Goal: Task Accomplishment & Management: Manage account settings

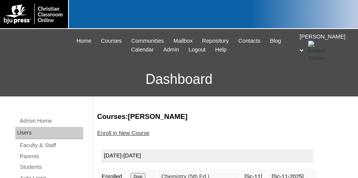
scroll to position [76, 0]
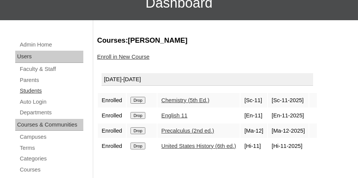
click at [34, 88] on link "Students" at bounding box center [51, 91] width 64 height 10
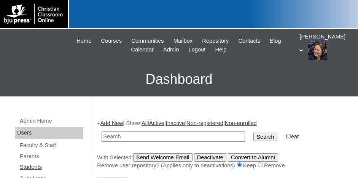
click at [32, 163] on link "Students" at bounding box center [51, 167] width 64 height 10
drag, startPoint x: 0, startPoint y: 0, endPoint x: 109, endPoint y: 135, distance: 173.2
click at [109, 135] on input "text" at bounding box center [174, 136] width 144 height 10
type input "75152746"
click at [254, 132] on input "Search" at bounding box center [266, 136] width 24 height 8
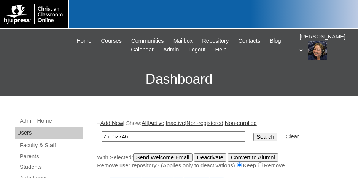
click at [144, 135] on input "75152746" at bounding box center [174, 136] width 144 height 10
type input "75152748"
click at [254, 132] on input "Search" at bounding box center [266, 136] width 24 height 8
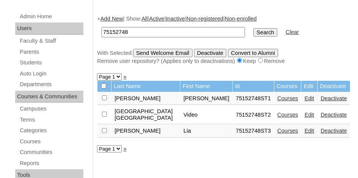
scroll to position [114, 0]
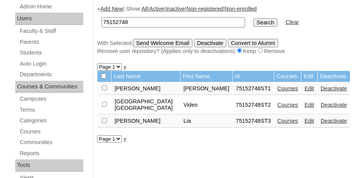
click at [104, 90] on input "checkbox" at bounding box center [104, 87] width 5 height 5
checkbox input "true"
click at [278, 118] on link "Courses" at bounding box center [288, 121] width 21 height 6
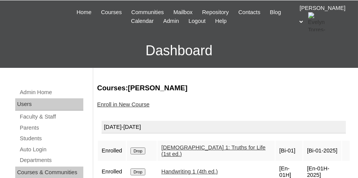
scroll to position [38, 0]
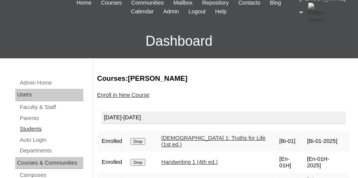
click at [27, 128] on link "Students" at bounding box center [51, 129] width 64 height 10
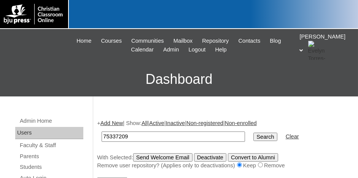
type input "75337209"
click at [254, 132] on input "Search" at bounding box center [266, 136] width 24 height 8
click at [254, 136] on input "Search" at bounding box center [266, 136] width 24 height 8
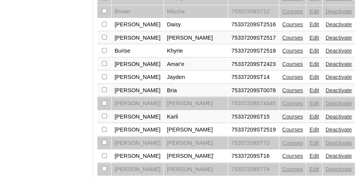
scroll to position [678, 0]
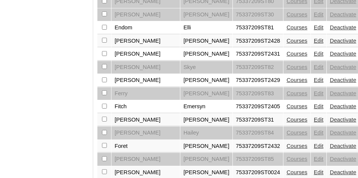
scroll to position [684, 0]
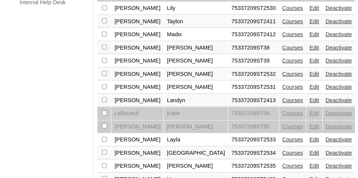
scroll to position [609, 0]
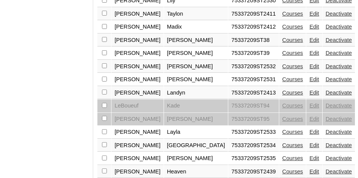
checkbox input "true"
click at [309, 142] on link "Edit" at bounding box center [314, 145] width 10 height 6
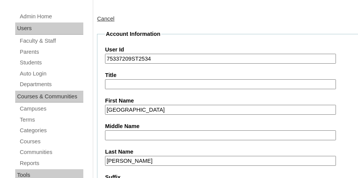
scroll to position [114, 0]
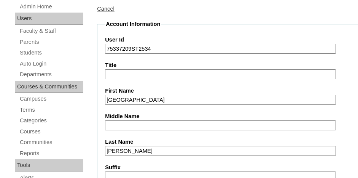
drag, startPoint x: 144, startPoint y: 46, endPoint x: 103, endPoint y: 47, distance: 40.7
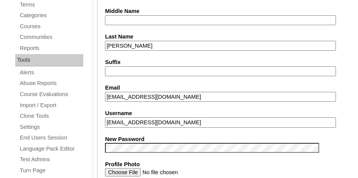
scroll to position [228, 0]
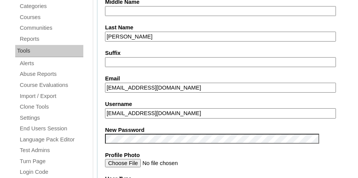
click at [207, 110] on input "aledet1@covenanthoumalions.com" at bounding box center [220, 113] width 231 height 10
type input "aledet"
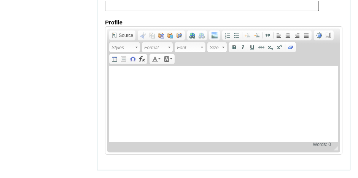
scroll to position [998, 0]
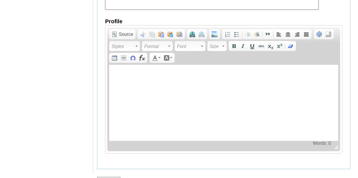
click at [106, 177] on input "Submit" at bounding box center [109, 181] width 24 height 8
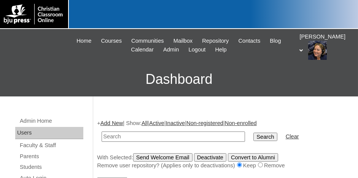
click at [164, 137] on input "text" at bounding box center [174, 136] width 144 height 10
paste input "75337209ST2534"
type input "75337209ST2534"
click at [254, 132] on input "Search" at bounding box center [266, 136] width 24 height 8
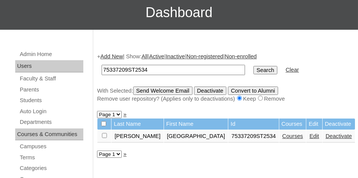
scroll to position [76, 0]
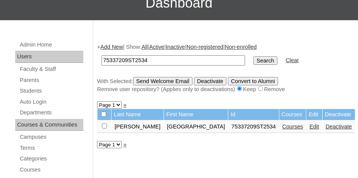
click at [309, 125] on link "Edit" at bounding box center [314, 126] width 10 height 6
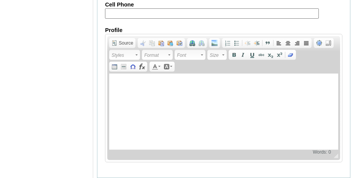
scroll to position [998, 0]
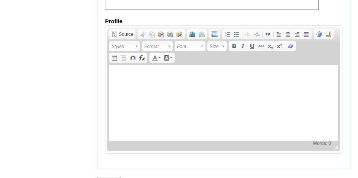
click at [108, 177] on input "Submit" at bounding box center [109, 181] width 24 height 8
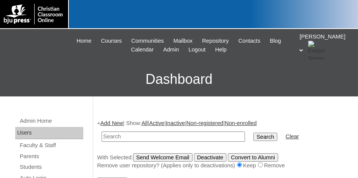
click at [128, 131] on input "text" at bounding box center [174, 136] width 144 height 10
paste input "75337209ST2534"
type input "75337209"
click at [254, 132] on input "Search" at bounding box center [266, 136] width 24 height 8
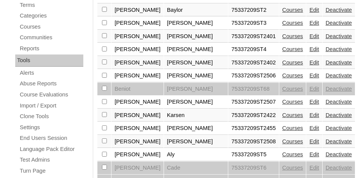
scroll to position [228, 0]
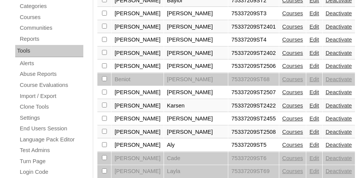
click at [309, 129] on link "Edit" at bounding box center [314, 132] width 10 height 6
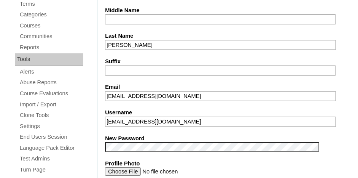
scroll to position [228, 0]
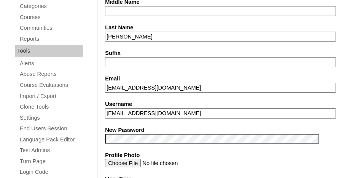
drag, startPoint x: 195, startPoint y: 111, endPoint x: 93, endPoint y: 119, distance: 101.9
type input "abilliot"
click at [217, 113] on input "abilliot" at bounding box center [220, 113] width 231 height 10
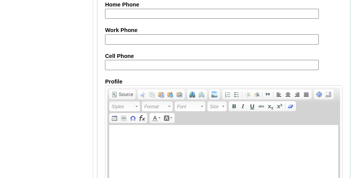
scroll to position [998, 0]
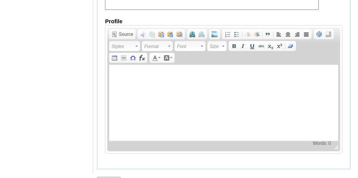
click at [107, 177] on input "Submit" at bounding box center [109, 181] width 24 height 8
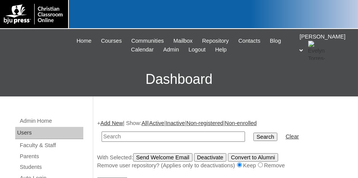
click at [116, 136] on input "text" at bounding box center [174, 136] width 144 height 10
paste input "75337209ST2534"
type input "75337209"
click at [254, 132] on input "Search" at bounding box center [266, 136] width 24 height 8
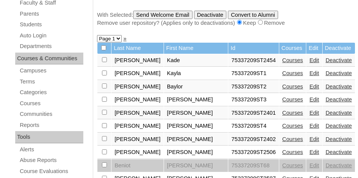
scroll to position [152, 0]
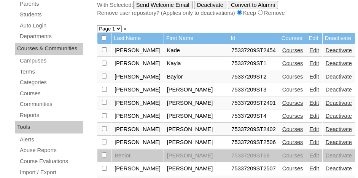
click at [119, 27] on select "Page 1 Page 2 Page 3 Page 4 Page 5" at bounding box center [109, 28] width 25 height 7
select select "admin_students.php?q=75337209&submit=Search&page=3"
click at [97, 25] on select "Page 1 Page 2 Page 3 Page 4 Page 5" at bounding box center [109, 28] width 25 height 7
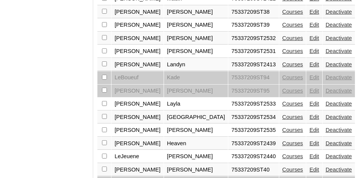
scroll to position [647, 0]
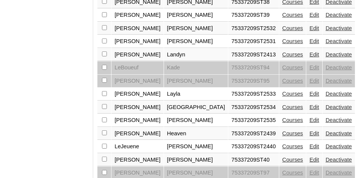
checkbox input "true"
click at [309, 117] on link "Edit" at bounding box center [314, 120] width 10 height 6
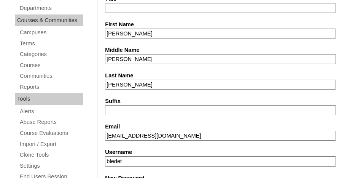
scroll to position [190, 0]
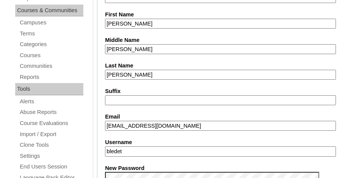
click at [201, 122] on input "bledet@covenantlionshouma.com" at bounding box center [220, 126] width 231 height 10
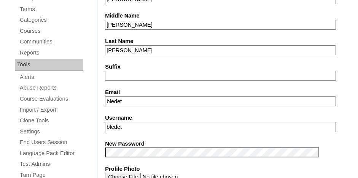
scroll to position [228, 0]
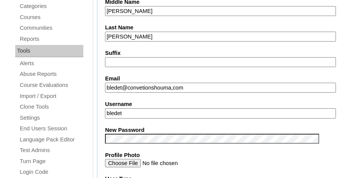
type input "bledet@convetionshouma,com"
click at [140, 110] on input "bledet" at bounding box center [220, 113] width 231 height 10
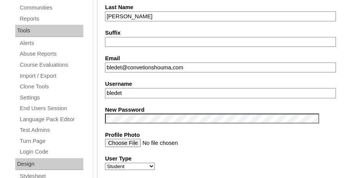
scroll to position [190, 0]
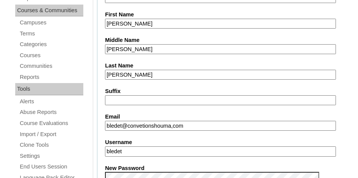
click at [143, 72] on input "Ledet" at bounding box center [220, 75] width 231 height 10
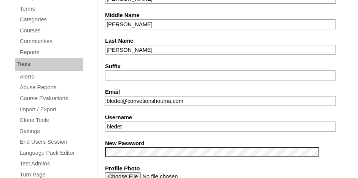
scroll to position [228, 0]
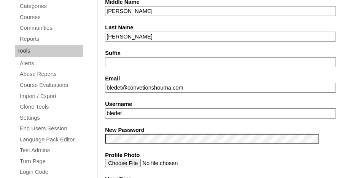
click at [130, 110] on input "bledet" at bounding box center [220, 113] width 231 height 10
type input "b"
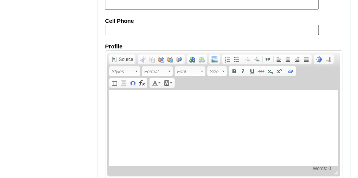
scroll to position [998, 0]
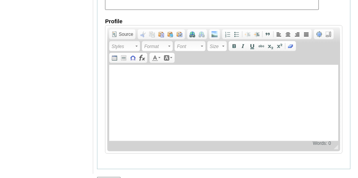
type input "braxtonledet"
click at [111, 177] on input "Submit" at bounding box center [109, 181] width 24 height 8
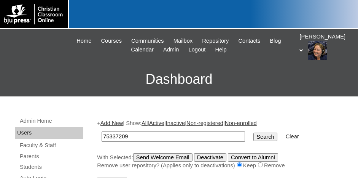
type input "75337209"
click at [254, 132] on input "Search" at bounding box center [266, 136] width 24 height 8
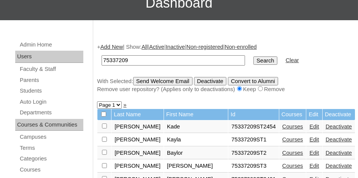
click at [123, 104] on link "»" at bounding box center [124, 105] width 3 height 6
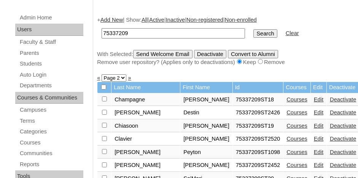
scroll to position [114, 0]
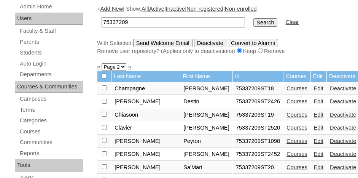
click at [128, 66] on link "»" at bounding box center [129, 67] width 3 height 6
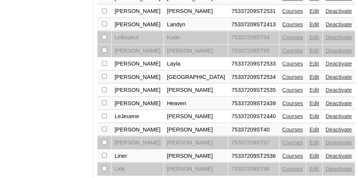
scroll to position [678, 0]
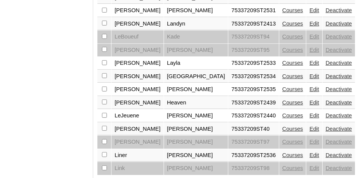
checkbox input "true"
click at [309, 152] on link "Edit" at bounding box center [314, 155] width 10 height 6
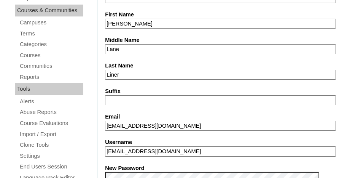
scroll to position [228, 0]
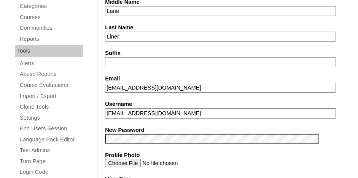
click at [195, 110] on input "[EMAIL_ADDRESS][DOMAIN_NAME]" at bounding box center [220, 113] width 231 height 10
type input "j"
type input "h"
type input "j"
type input "jliner"
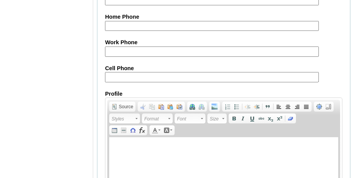
scroll to position [998, 0]
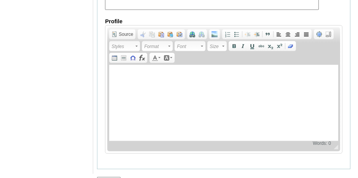
click at [114, 177] on input "Submit" at bounding box center [109, 181] width 24 height 8
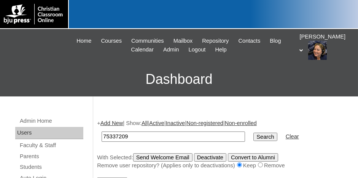
type input "75337209"
click at [254, 132] on input "Search" at bounding box center [266, 136] width 24 height 8
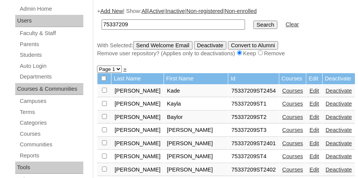
scroll to position [76, 0]
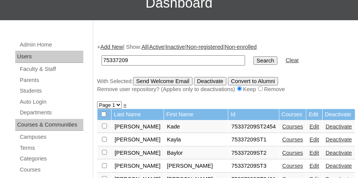
click at [119, 103] on select "Page 1 Page 2 Page 3 Page 4 Page 5" at bounding box center [109, 104] width 25 height 7
select select "admin_students.php?q=75337209&submit=Search&page=4"
click at [97, 101] on select "Page 1 Page 2 Page 3 Page 4 Page 5" at bounding box center [109, 104] width 25 height 7
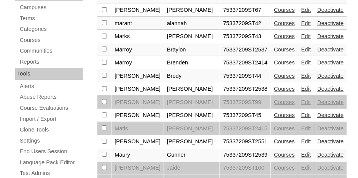
scroll to position [190, 0]
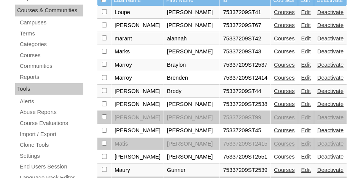
click at [104, 14] on input "checkbox" at bounding box center [104, 11] width 5 height 5
checkbox input "true"
click at [301, 62] on link "Edit" at bounding box center [306, 65] width 10 height 6
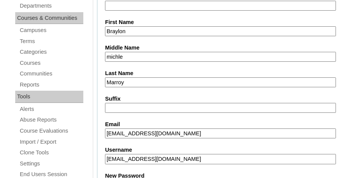
scroll to position [190, 0]
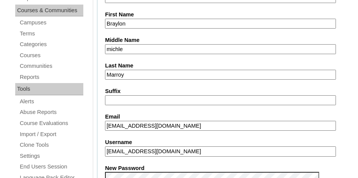
click at [217, 149] on input "braylonmarroy@covenantlionshouma.com" at bounding box center [220, 151] width 231 height 10
type input "b"
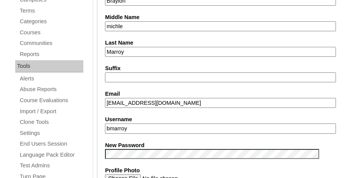
scroll to position [228, 0]
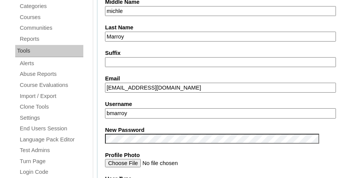
type input "bmarroy"
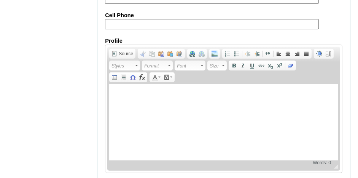
scroll to position [998, 0]
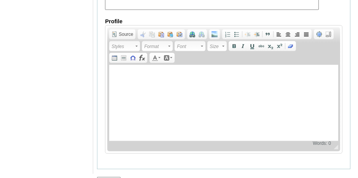
click at [105, 177] on input "Submit" at bounding box center [109, 181] width 24 height 8
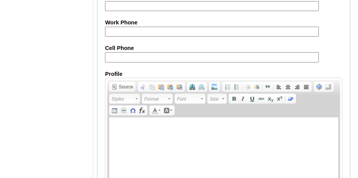
scroll to position [1024, 0]
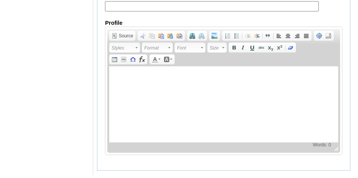
type input "braylonmarroy"
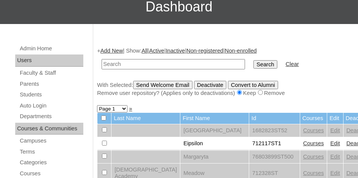
scroll to position [76, 0]
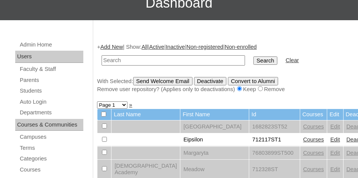
type input "V"
type input "75337209"
click at [254, 56] on input "Search" at bounding box center [266, 60] width 24 height 8
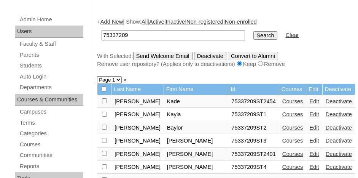
scroll to position [38, 0]
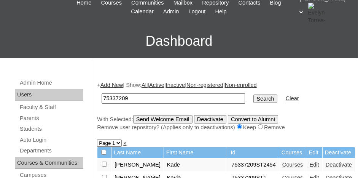
click at [123, 142] on link "»" at bounding box center [124, 143] width 3 height 6
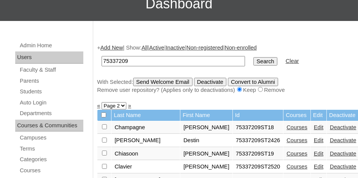
scroll to position [76, 0]
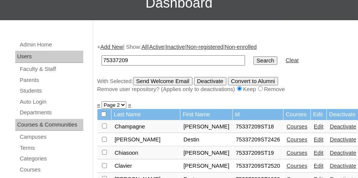
click at [121, 106] on select "Page 1 Page 2 Page 3 Page 4 Page 5" at bounding box center [114, 104] width 25 height 7
select select "admin_students.php?q=75337209&submit=Search&page=3"
click at [102, 101] on select "Page 1 Page 2 Page 3 Page 4 Page 5" at bounding box center [114, 104] width 25 height 7
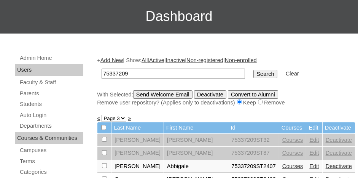
scroll to position [76, 0]
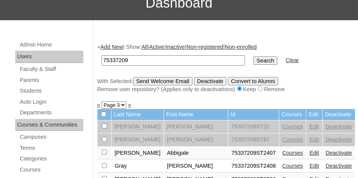
click at [128, 105] on link "»" at bounding box center [129, 105] width 3 height 6
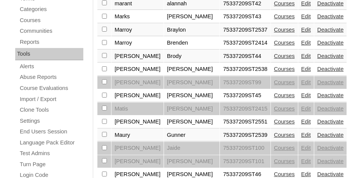
scroll to position [190, 0]
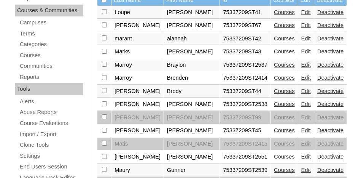
click at [301, 101] on link "Edit" at bounding box center [306, 104] width 10 height 6
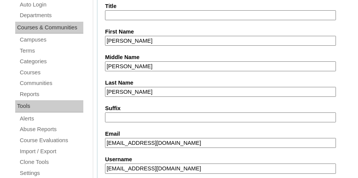
scroll to position [190, 0]
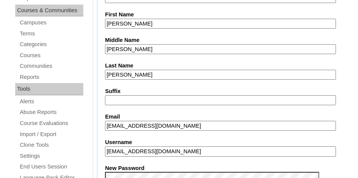
click at [226, 124] on input "lesliemasciarelli@covenantlionshouma.com" at bounding box center [220, 126] width 231 height 10
type input "lesliemasciarelli@covenantlionshouma.com"
click at [250, 148] on input "lesliem@gmail.com" at bounding box center [220, 151] width 231 height 10
click at [187, 148] on input "lesliem@gmail.com" at bounding box center [220, 151] width 231 height 10
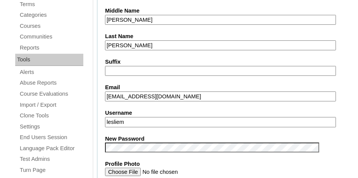
scroll to position [228, 0]
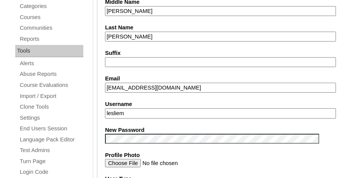
type input "lesliem"
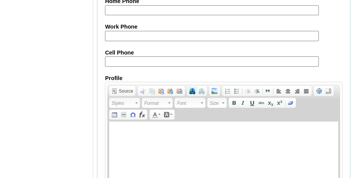
scroll to position [998, 0]
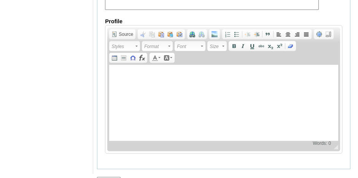
click at [104, 177] on input "Submit" at bounding box center [109, 181] width 24 height 8
click at [108, 177] on input "Submit" at bounding box center [109, 181] width 24 height 8
click at [112, 177] on input "Submit" at bounding box center [109, 181] width 24 height 8
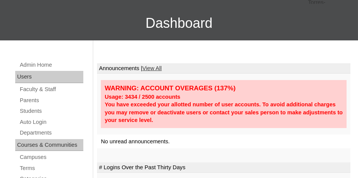
scroll to position [76, 0]
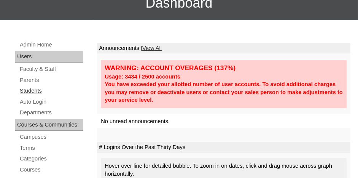
click at [32, 91] on link "Students" at bounding box center [51, 91] width 64 height 10
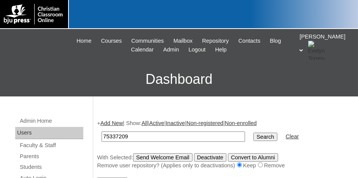
type input "75337209"
click at [254, 137] on input "Search" at bounding box center [266, 136] width 24 height 8
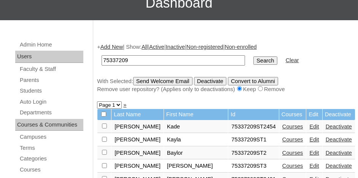
click at [120, 104] on select "Page 1 Page 2 Page 3 Page 4 Page 5" at bounding box center [109, 104] width 25 height 7
select select "admin_students.php?q=75337209&submit=Search&page=4"
click at [97, 101] on select "Page 1 Page 2 Page 3 Page 4 Page 5" at bounding box center [109, 104] width 25 height 7
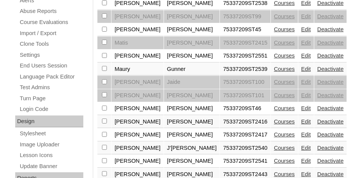
scroll to position [305, 0]
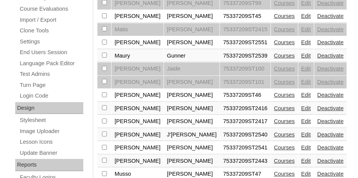
checkbox input "true"
click at [301, 131] on link "Edit" at bounding box center [306, 134] width 10 height 6
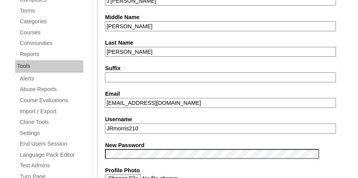
scroll to position [228, 0]
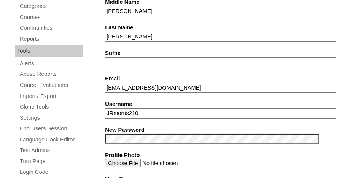
click at [157, 112] on input "JRmorris210" at bounding box center [220, 113] width 231 height 10
type input "J"
type input "jryanmorris"
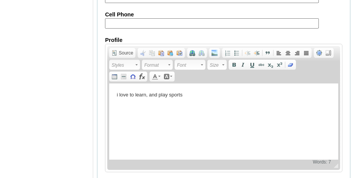
scroll to position [998, 0]
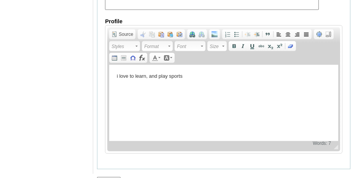
click at [108, 177] on input "Submit" at bounding box center [109, 181] width 24 height 8
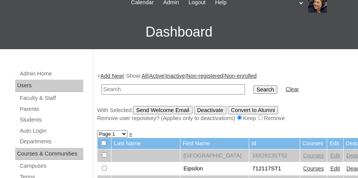
scroll to position [76, 0]
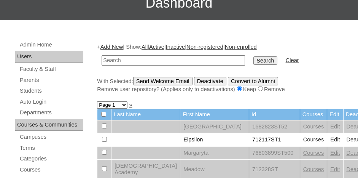
click at [128, 57] on input "text" at bounding box center [174, 60] width 144 height 10
paste input "EG102997"
type input "E"
type input "75337209"
click at [254, 56] on input "Search" at bounding box center [266, 60] width 24 height 8
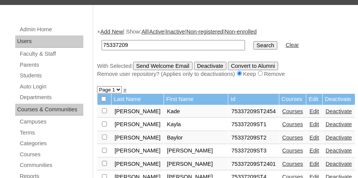
scroll to position [76, 0]
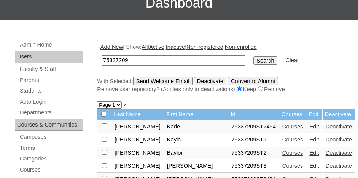
click at [116, 103] on select "Page 1 Page 2 Page 3 Page 4 Page 5" at bounding box center [109, 104] width 25 height 7
select select "admin_students.php?q=75337209&submit=Search&page=4"
click at [97, 101] on select "Page 1 Page 2 Page 3 Page 4 Page 5" at bounding box center [109, 104] width 25 height 7
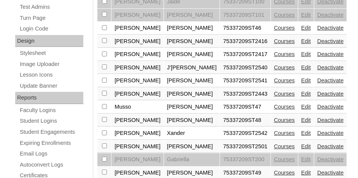
scroll to position [381, 0]
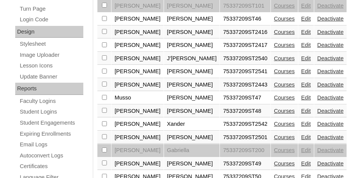
checkbox input "true"
click at [301, 108] on link "Edit" at bounding box center [306, 111] width 10 height 6
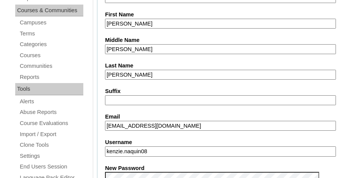
scroll to position [228, 0]
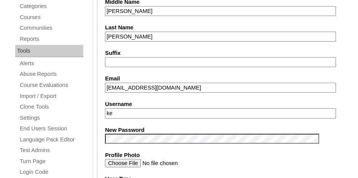
type input "k"
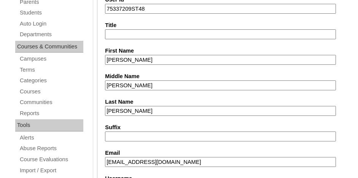
scroll to position [152, 0]
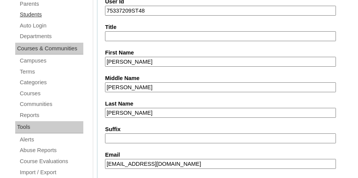
click at [27, 11] on link "Students" at bounding box center [51, 15] width 64 height 10
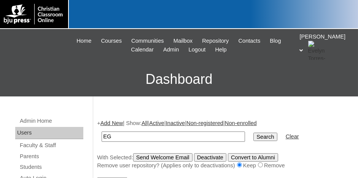
type input "E"
type input "75337209"
drag, startPoint x: 128, startPoint y: 135, endPoint x: 109, endPoint y: 137, distance: 19.5
click at [103, 136] on input "75337209" at bounding box center [174, 136] width 144 height 10
click at [254, 134] on input "Search" at bounding box center [266, 136] width 24 height 8
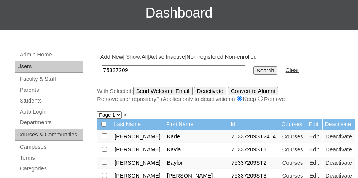
scroll to position [76, 0]
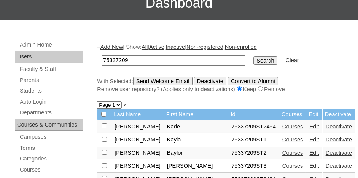
click at [116, 104] on select "Page 1 Page 2 Page 3 Page 4 Page 5" at bounding box center [109, 104] width 25 height 7
select select "admin_students.php?q=75337209&submit=Search&page=4"
click at [97, 101] on select "Page 1 Page 2 Page 3 Page 4 Page 5" at bounding box center [109, 104] width 25 height 7
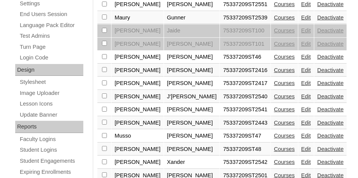
scroll to position [381, 0]
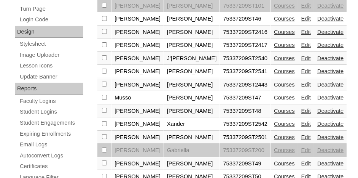
checkbox input "true"
click at [301, 121] on link "Edit" at bounding box center [306, 124] width 10 height 6
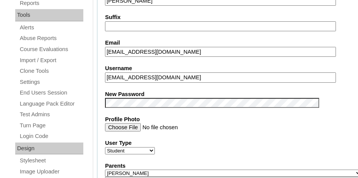
scroll to position [266, 0]
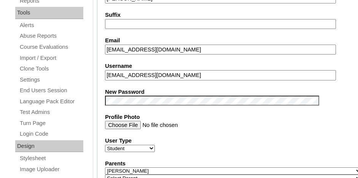
click at [213, 73] on input "xandernaquin@covenantlionshouma.com" at bounding box center [220, 75] width 231 height 10
type input "xnaquin"
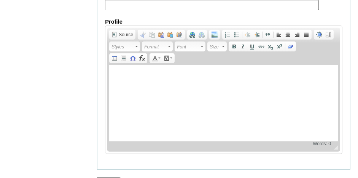
scroll to position [998, 0]
click at [110, 177] on input "Submit" at bounding box center [109, 181] width 24 height 8
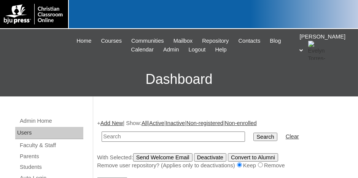
paste input "75337209"
type input "75337209"
click at [254, 132] on input "Search" at bounding box center [266, 136] width 24 height 8
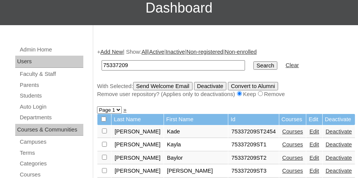
scroll to position [76, 0]
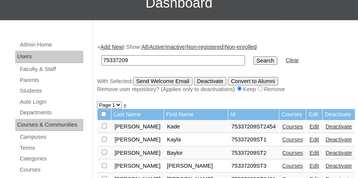
click at [116, 105] on select "Page 1 Page 2 Page 3 Page 4 Page 5" at bounding box center [109, 104] width 25 height 7
select select "admin_students.php?q=75337209&submit=Search&page=4"
click at [97, 101] on select "Page 1 Page 2 Page 3 Page 4 Page 5" at bounding box center [109, 104] width 25 height 7
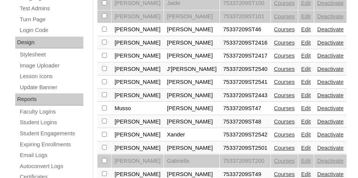
scroll to position [419, 0]
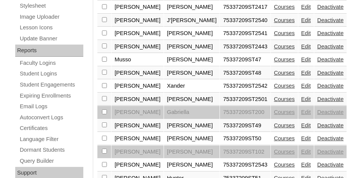
click at [101, 158] on td at bounding box center [104, 164] width 14 height 13
checkbox input "true"
click at [301, 161] on link "Edit" at bounding box center [306, 164] width 10 height 6
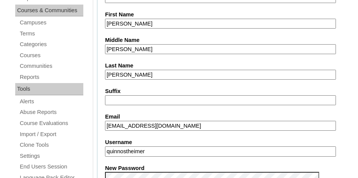
scroll to position [228, 0]
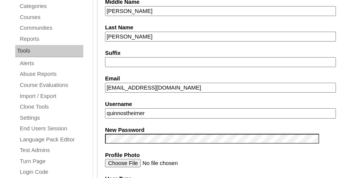
type input "quinnostheimer"
click at [190, 130] on label "New Password" at bounding box center [233, 130] width 257 height 8
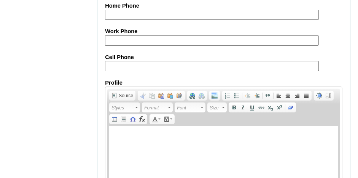
scroll to position [998, 0]
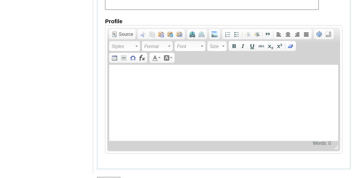
click at [114, 177] on input "Submit" at bounding box center [109, 181] width 24 height 8
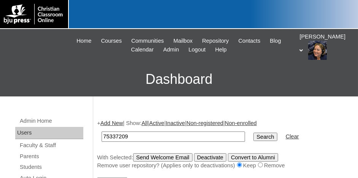
type input "75337209"
click at [254, 136] on input "Search" at bounding box center [266, 136] width 24 height 8
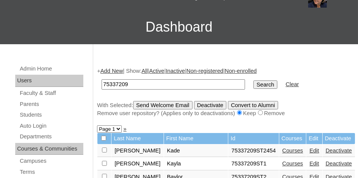
scroll to position [76, 0]
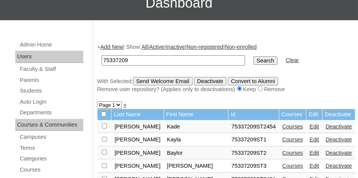
click at [119, 104] on select "Page 1 Page 2 Page 3 Page 4 Page 5" at bounding box center [109, 104] width 25 height 7
select select "admin_students.php?q=75337209&submit=Search&page=4"
click at [97, 101] on select "Page 1 Page 2 Page 3 Page 4 Page 5" at bounding box center [109, 104] width 25 height 7
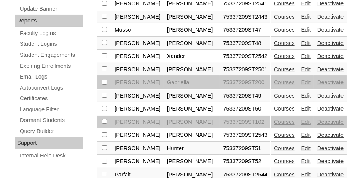
scroll to position [457, 0]
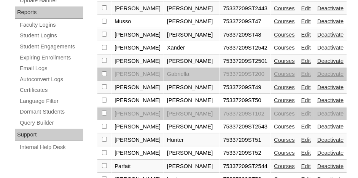
checkbox input "true"
click at [301, 163] on link "Edit" at bounding box center [306, 166] width 10 height 6
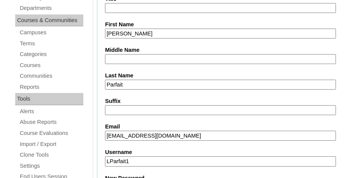
scroll to position [190, 0]
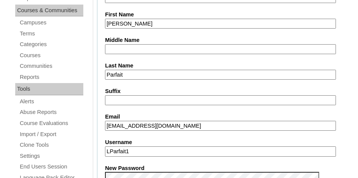
click at [147, 148] on input "LParfait1" at bounding box center [220, 151] width 231 height 10
type input "L"
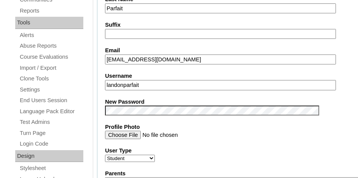
scroll to position [266, 0]
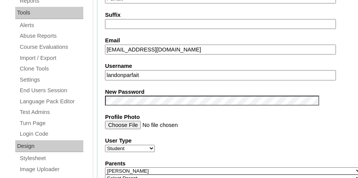
type input "landonparfait"
click at [302, 116] on label "Profile Photo" at bounding box center [233, 117] width 257 height 8
click at [302, 121] on input "Profile Photo" at bounding box center [220, 125] width 231 height 8
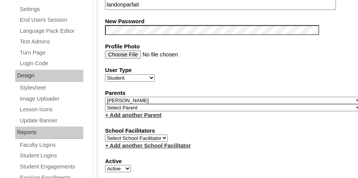
scroll to position [305, 0]
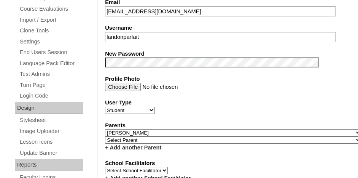
click at [292, 75] on label "Profile Photo" at bounding box center [233, 79] width 257 height 8
click at [292, 83] on input "Profile Photo" at bounding box center [220, 87] width 231 height 8
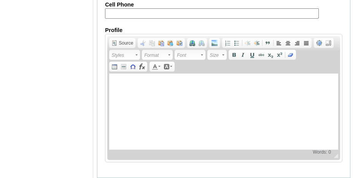
scroll to position [998, 0]
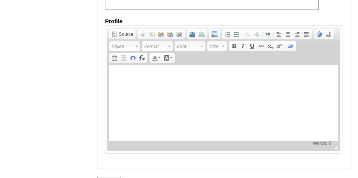
click at [107, 177] on input "Submit" at bounding box center [109, 181] width 24 height 8
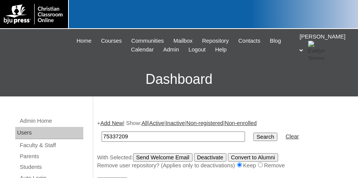
type input "75337209"
click at [254, 133] on input "Search" at bounding box center [266, 136] width 24 height 8
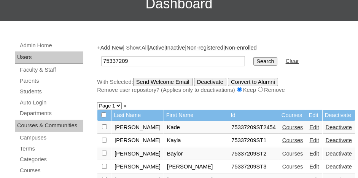
scroll to position [76, 0]
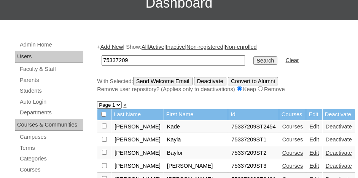
click at [117, 104] on select "Page 1 Page 2 Page 3 Page 4 Page 5" at bounding box center [109, 104] width 25 height 7
select select "admin_students.php?q=75337209&submit=Search&page=4"
click at [97, 101] on select "Page 1 Page 2 Page 3 Page 4 Page 5" at bounding box center [109, 104] width 25 height 7
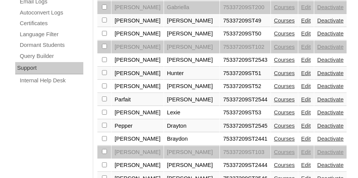
scroll to position [533, 0]
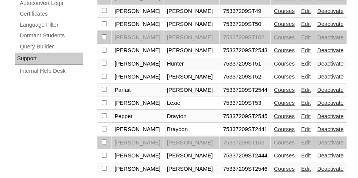
checkbox input "true"
click at [301, 113] on link "Edit" at bounding box center [306, 116] width 10 height 6
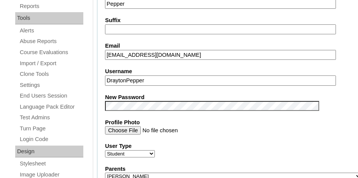
scroll to position [266, 0]
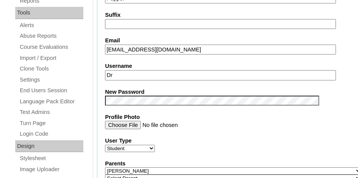
type input "D"
type input "dpepper"
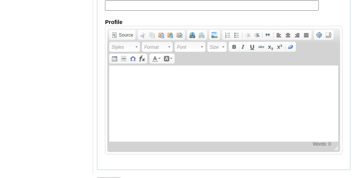
scroll to position [998, 0]
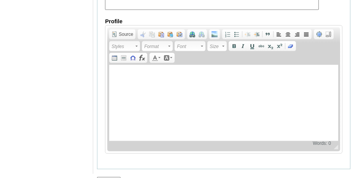
click at [105, 177] on input "Submit" at bounding box center [109, 181] width 24 height 8
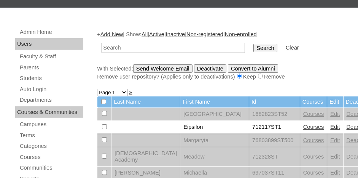
scroll to position [76, 0]
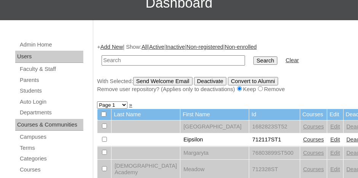
click at [124, 103] on select "Page 1 Page 2 Page 3 Page 4 Page 5 Page 6 Page 7 Page 8 Page 9 Page 10 Page 11 …" at bounding box center [112, 104] width 30 height 7
click at [135, 59] on input "text" at bounding box center [174, 60] width 144 height 10
paste input "75337209"
type input "75337209"
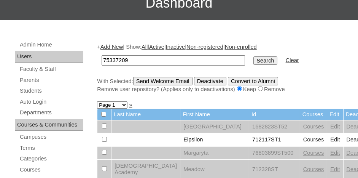
click at [254, 59] on input "Search" at bounding box center [266, 60] width 24 height 8
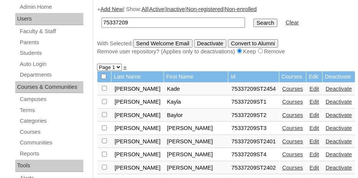
scroll to position [114, 0]
click at [118, 64] on select "Page 1 Page 2 Page 3 Page 4 Page 5" at bounding box center [109, 66] width 25 height 7
select select "admin_students.php?q=75337209&submit=Search&page=4"
click at [97, 63] on select "Page 1 Page 2 Page 3 Page 4 Page 5" at bounding box center [109, 66] width 25 height 7
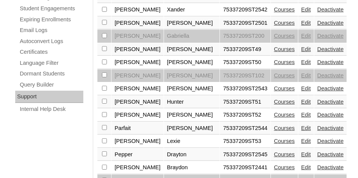
scroll to position [533, 0]
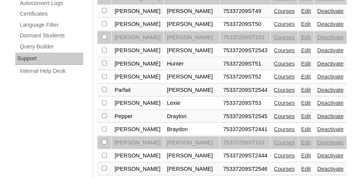
checkbox input "false"
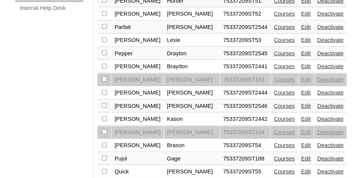
scroll to position [609, 0]
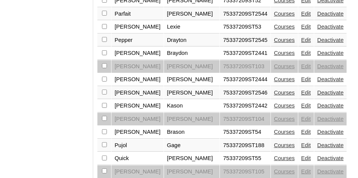
checkbox input "true"
click at [301, 89] on link "Edit" at bounding box center [306, 92] width 10 height 6
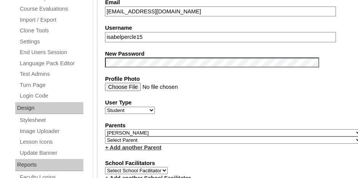
scroll to position [266, 0]
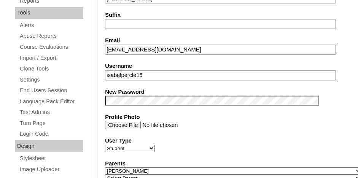
click at [156, 72] on input "isabelpercle15" at bounding box center [220, 75] width 231 height 10
type input "ipercle"
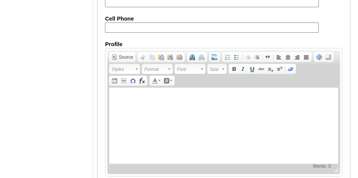
scroll to position [998, 0]
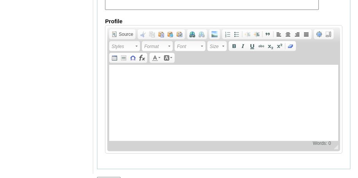
click at [107, 177] on input "Submit" at bounding box center [109, 181] width 24 height 8
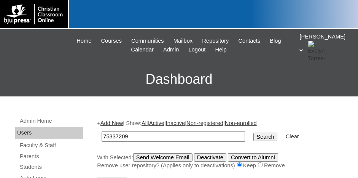
type input "75337209"
click at [254, 136] on input "Search" at bounding box center [266, 136] width 24 height 8
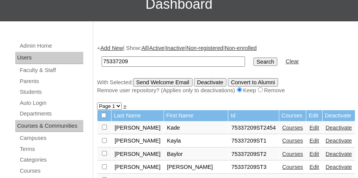
scroll to position [76, 0]
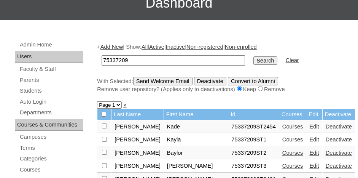
click at [115, 103] on select "Page 1 Page 2 Page 3 Page 4 Page 5" at bounding box center [109, 104] width 25 height 7
select select "admin_students.php?q=75337209&submit=Search&page=4"
click at [97, 101] on select "Page 1 Page 2 Page 3 Page 4 Page 5" at bounding box center [109, 104] width 25 height 7
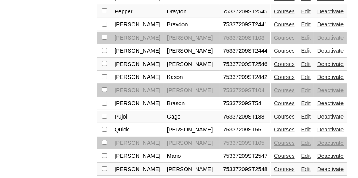
scroll to position [678, 0]
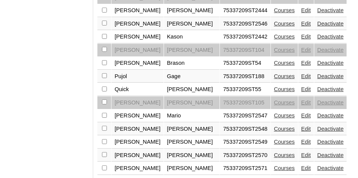
checkbox input "true"
click at [301, 112] on link "Edit" at bounding box center [306, 115] width 10 height 6
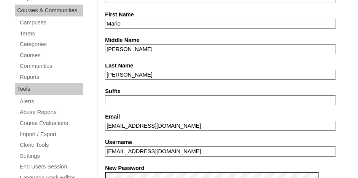
scroll to position [228, 0]
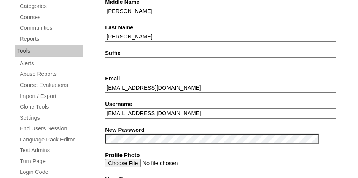
click at [186, 110] on input "mariorolando0304@gmail.com" at bounding box center [220, 113] width 231 height 10
type input "mramirezramos"
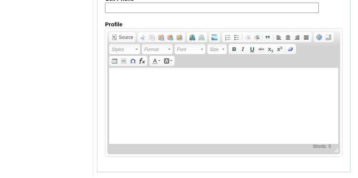
scroll to position [998, 0]
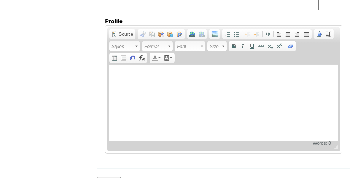
click at [104, 177] on input "Submit" at bounding box center [109, 181] width 24 height 8
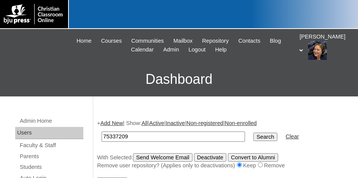
type input "75337209"
click at [254, 134] on input "Search" at bounding box center [266, 136] width 24 height 8
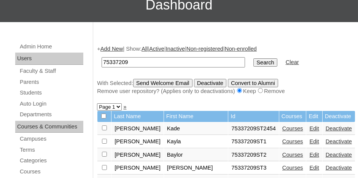
scroll to position [76, 0]
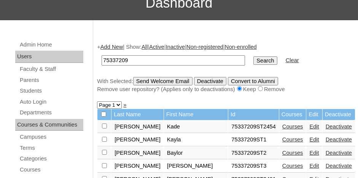
click at [117, 103] on select "Page 1 Page 2 Page 3 Page 4 Page 5" at bounding box center [109, 104] width 25 height 7
select select "admin_students.php?q=75337209&submit=Search&page=4"
click at [97, 101] on select "Page 1 Page 2 Page 3 Page 4 Page 5" at bounding box center [109, 104] width 25 height 7
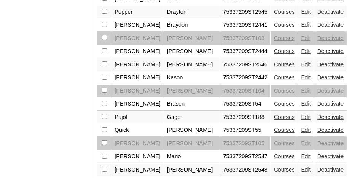
scroll to position [647, 0]
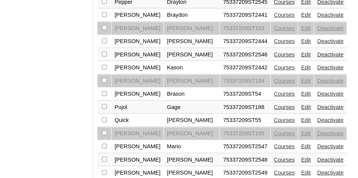
checkbox input "true"
click at [301, 156] on link "Edit" at bounding box center [306, 159] width 10 height 6
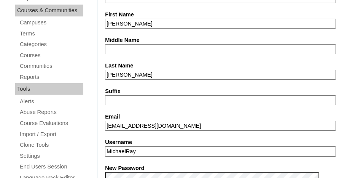
scroll to position [228, 0]
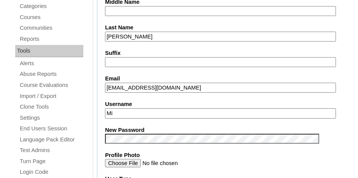
type input "M"
type input "mray"
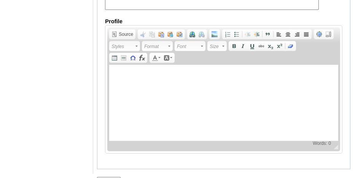
scroll to position [998, 0]
click at [112, 177] on input "Submit" at bounding box center [109, 181] width 24 height 8
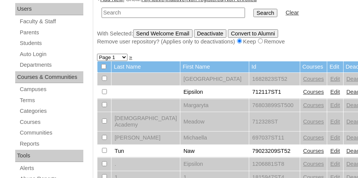
scroll to position [114, 0]
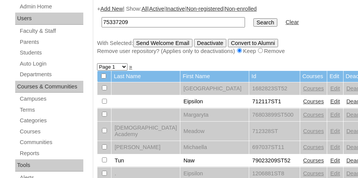
type input "75337209"
click at [254, 21] on input "Search" at bounding box center [266, 22] width 24 height 8
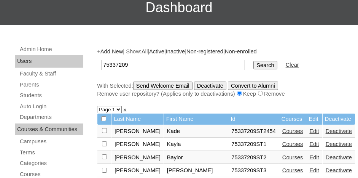
scroll to position [76, 0]
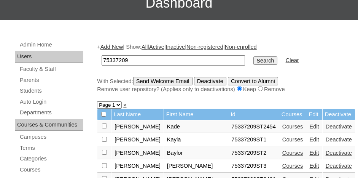
click at [118, 104] on select "Page 1 Page 2 Page 3 Page 4 Page 5" at bounding box center [109, 104] width 25 height 7
select select "admin_students.php?q=75337209&submit=Search&page=4"
click at [97, 101] on select "Page 1 Page 2 Page 3 Page 4 Page 5" at bounding box center [109, 104] width 25 height 7
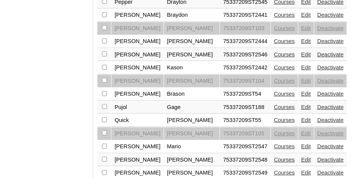
scroll to position [678, 0]
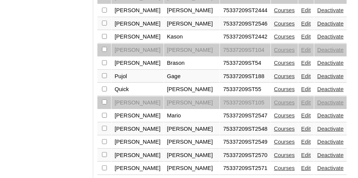
checkbox input "true"
click at [301, 139] on link "Edit" at bounding box center [306, 142] width 10 height 6
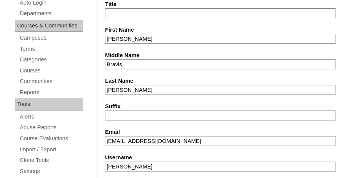
scroll to position [190, 0]
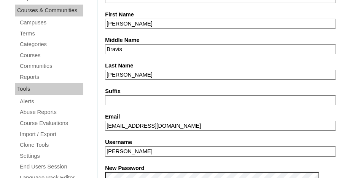
click at [159, 148] on input "Owen B. Redmond" at bounding box center [220, 151] width 231 height 10
type input "O"
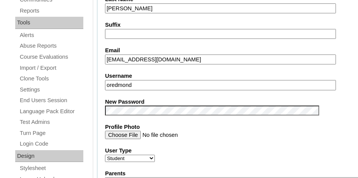
scroll to position [266, 0]
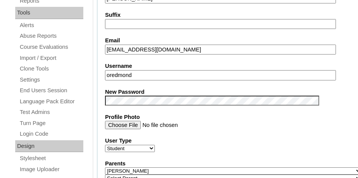
type input "oredmond"
click at [232, 121] on input "Profile Photo" at bounding box center [220, 125] width 231 height 8
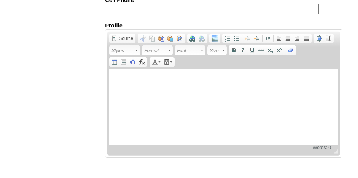
scroll to position [998, 0]
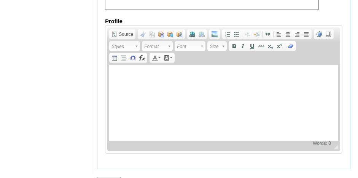
click at [109, 177] on input "Submit" at bounding box center [109, 181] width 24 height 8
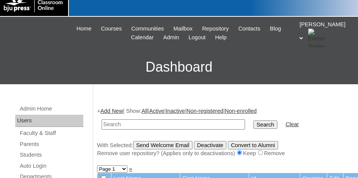
scroll to position [38, 0]
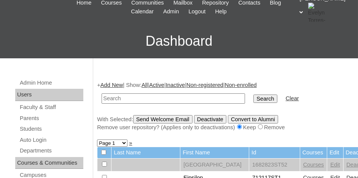
click at [130, 97] on input "text" at bounding box center [174, 98] width 144 height 10
paste input "75337209"
type input "75337209"
click at [254, 96] on input "Search" at bounding box center [266, 98] width 24 height 8
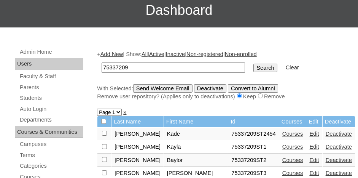
scroll to position [76, 0]
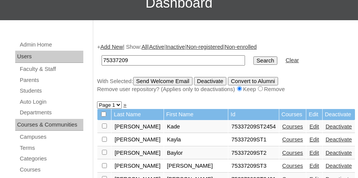
click at [118, 104] on select "Page 1 Page 2 Page 3 Page 4 Page 5" at bounding box center [109, 104] width 25 height 7
select select "admin_students.php?q=75337209&submit=Search&page=4"
click at [97, 101] on select "Page 1 Page 2 Page 3 Page 4 Page 5" at bounding box center [109, 104] width 25 height 7
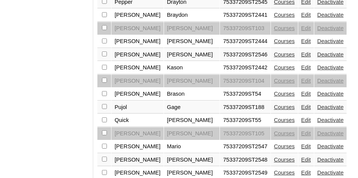
scroll to position [678, 0]
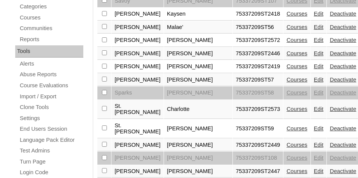
scroll to position [228, 0]
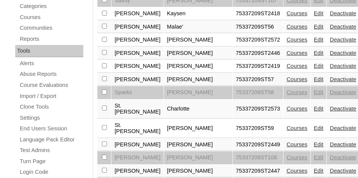
click at [99, 34] on td at bounding box center [104, 39] width 14 height 13
drag, startPoint x: 105, startPoint y: 35, endPoint x: 120, endPoint y: 35, distance: 14.9
checkbox input "true"
click at [314, 37] on link "Edit" at bounding box center [319, 40] width 10 height 6
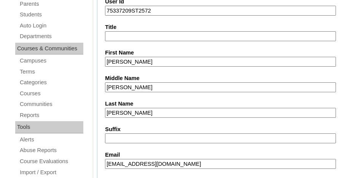
scroll to position [266, 0]
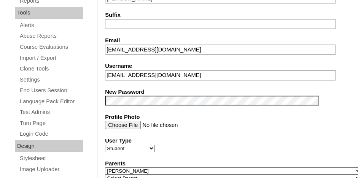
drag, startPoint x: 216, startPoint y: 73, endPoint x: 209, endPoint y: 72, distance: 7.3
click at [209, 72] on input "emerysmith@covenantlionshouma.com" at bounding box center [220, 75] width 231 height 10
type input "emerysmith"
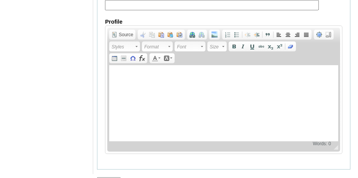
scroll to position [998, 0]
click at [107, 177] on input "Submit" at bounding box center [109, 181] width 24 height 8
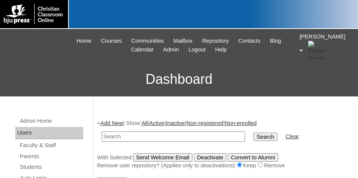
click at [113, 134] on input "text" at bounding box center [174, 136] width 144 height 10
type input "V"
type input "75337209"
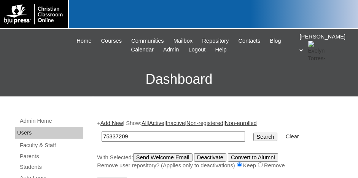
drag, startPoint x: 127, startPoint y: 135, endPoint x: 101, endPoint y: 136, distance: 25.9
click at [102, 136] on input "75337209" at bounding box center [174, 136] width 144 height 10
click at [201, 137] on input "75337209" at bounding box center [174, 136] width 144 height 10
click at [254, 134] on input "Search" at bounding box center [266, 136] width 24 height 8
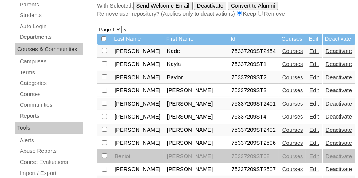
scroll to position [114, 0]
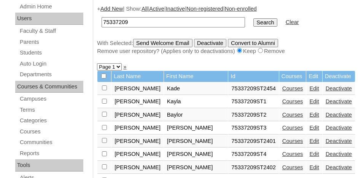
click at [116, 66] on select "Page 1 Page 2 Page 3 Page 4 Page 5" at bounding box center [109, 66] width 25 height 7
select select "admin_students.php?q=75337209&submit=Search&page=5"
click at [97, 63] on select "Page 1 Page 2 Page 3 Page 4 Page 5" at bounding box center [109, 66] width 25 height 7
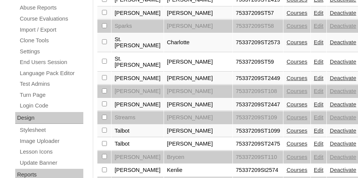
scroll to position [305, 0]
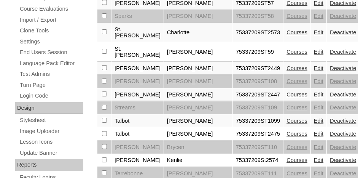
checkbox input "true"
click at [314, 157] on link "Edit" at bounding box center [319, 160] width 10 height 6
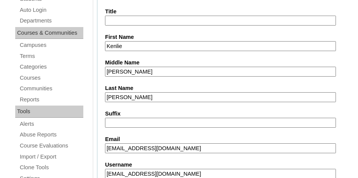
scroll to position [190, 0]
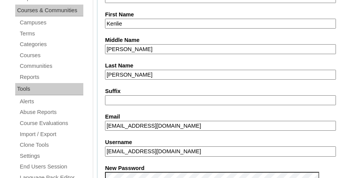
click at [205, 148] on input "[EMAIL_ADDRESS][DOMAIN_NAME]" at bounding box center [220, 151] width 231 height 10
type input "ktauzin"
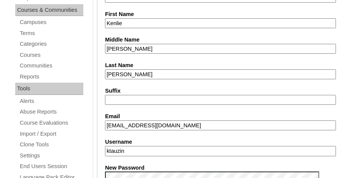
click at [221, 138] on label "Username" at bounding box center [233, 142] width 257 height 8
click at [221, 146] on input "ktauzin" at bounding box center [220, 151] width 231 height 10
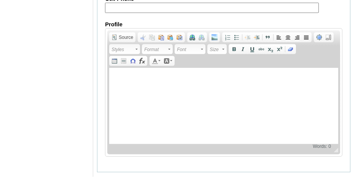
scroll to position [998, 0]
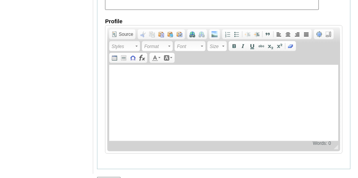
click at [111, 177] on input "Submit" at bounding box center [109, 181] width 24 height 8
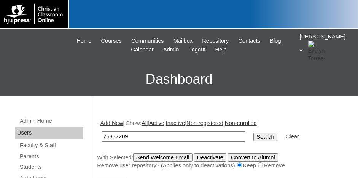
type input "75337209"
click at [254, 137] on input "Search" at bounding box center [266, 136] width 24 height 8
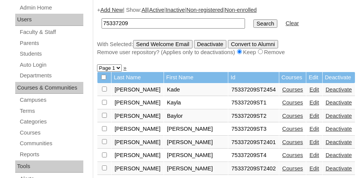
scroll to position [114, 0]
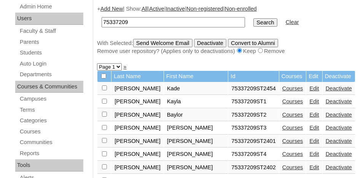
click at [118, 66] on select "Page 1 Page 2 Page 3 Page 4 Page 5" at bounding box center [109, 66] width 25 height 7
select select "admin_students.php?q=75337209&submit=Search&page=5"
click at [97, 63] on select "Page 1 Page 2 Page 3 Page 4 Page 5" at bounding box center [109, 66] width 25 height 7
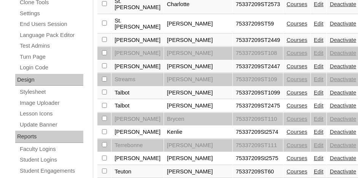
scroll to position [343, 0]
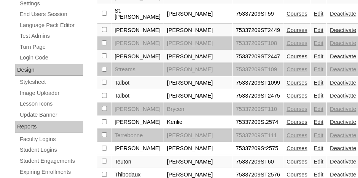
checkbox input "true"
click at [314, 145] on link "Edit" at bounding box center [319, 148] width 10 height 6
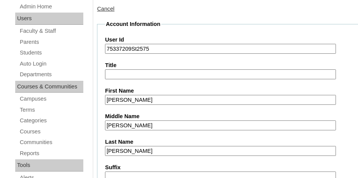
scroll to position [190, 0]
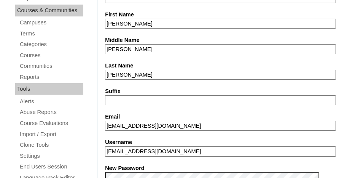
click at [193, 147] on input "Aterry@covenantlionshouma.com" at bounding box center [220, 151] width 231 height 10
type input "A"
type input "alissaterry"
click at [201, 167] on label "New Password" at bounding box center [233, 168] width 257 height 8
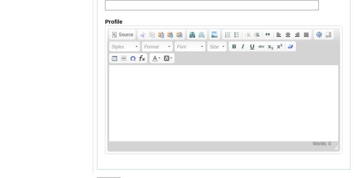
scroll to position [998, 0]
click at [108, 177] on input "Submit" at bounding box center [109, 181] width 24 height 8
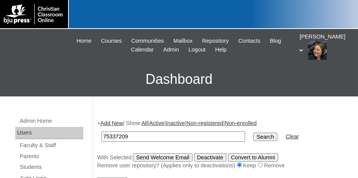
type input "75337209"
click at [254, 136] on input "Search" at bounding box center [266, 136] width 24 height 8
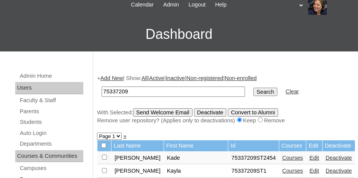
scroll to position [38, 0]
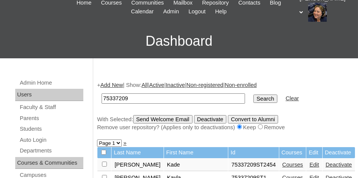
click at [118, 140] on select "Page 1 Page 2 Page 3 Page 4 Page 5" at bounding box center [109, 142] width 25 height 7
select select "admin_students.php?q=75337209&submit=Search&page=5"
click at [97, 139] on select "Page 1 Page 2 Page 3 Page 4 Page 5" at bounding box center [109, 142] width 25 height 7
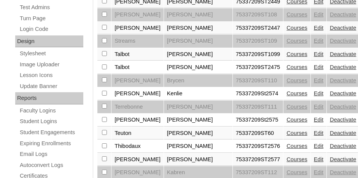
scroll to position [381, 0]
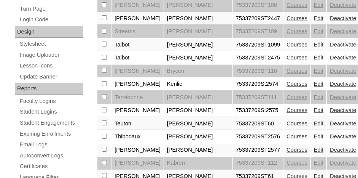
checkbox input "true"
click at [314, 133] on link "Edit" at bounding box center [319, 136] width 10 height 6
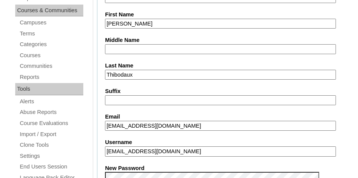
scroll to position [228, 0]
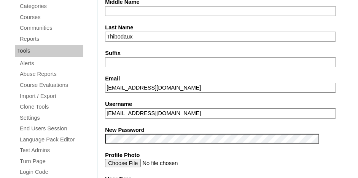
click at [222, 108] on input "cohenthibodaux@covenantlionhshouma.com" at bounding box center [220, 113] width 231 height 10
type input "cthibodaux"
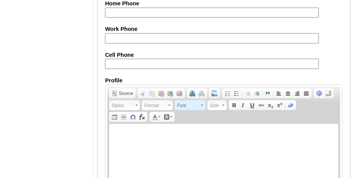
scroll to position [998, 0]
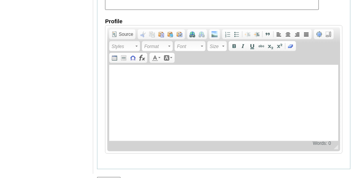
click at [110, 177] on input "Submit" at bounding box center [109, 181] width 24 height 8
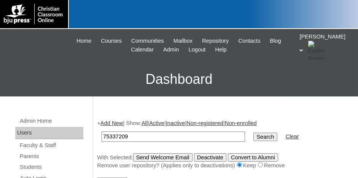
type input "75337209"
click at [254, 132] on input "Search" at bounding box center [266, 136] width 24 height 8
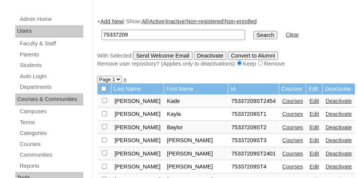
scroll to position [114, 0]
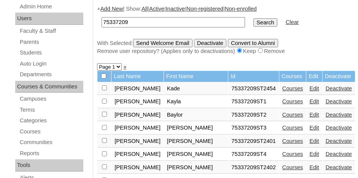
click at [117, 63] on select "Page 1 Page 2 Page 3 Page 4 Page 5" at bounding box center [109, 66] width 25 height 7
select select "admin_students.php?q=75337209&submit=Search&page=5"
click at [97, 63] on select "Page 1 Page 2 Page 3 Page 4 Page 5" at bounding box center [109, 66] width 25 height 7
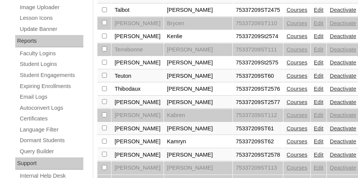
scroll to position [419, 0]
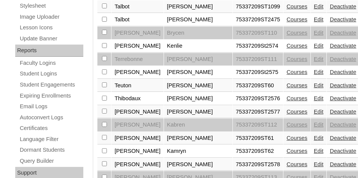
drag, startPoint x: 104, startPoint y: 87, endPoint x: 132, endPoint y: 85, distance: 29.0
checkbox input "true"
click at [314, 108] on link "Edit" at bounding box center [319, 111] width 10 height 6
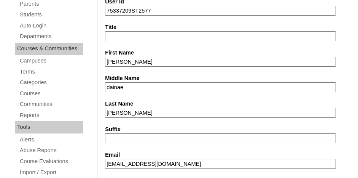
scroll to position [305, 0]
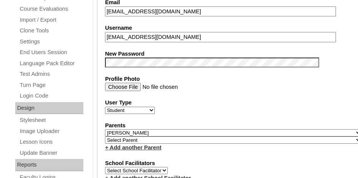
click at [219, 33] on input "[EMAIL_ADDRESS][DOMAIN_NAME]" at bounding box center [220, 37] width 231 height 10
type input "a"
type input "athomas"
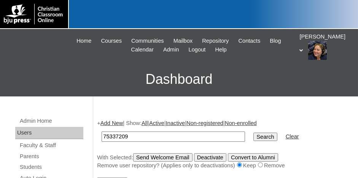
type input "75337209"
click at [254, 133] on input "Search" at bounding box center [266, 136] width 24 height 8
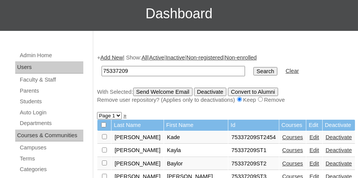
scroll to position [76, 0]
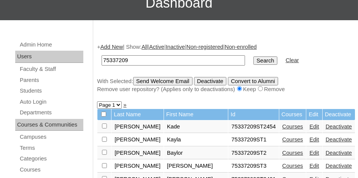
click at [119, 102] on select "Page 1 Page 2 Page 3 Page 4 Page 5" at bounding box center [109, 104] width 25 height 7
select select "admin_students.php?q=75337209&submit=Search&page=5"
click at [97, 101] on select "Page 1 Page 2 Page 3 Page 4 Page 5" at bounding box center [109, 104] width 25 height 7
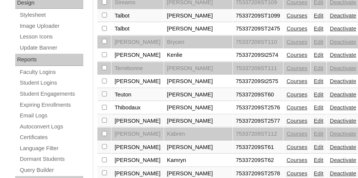
scroll to position [419, 0]
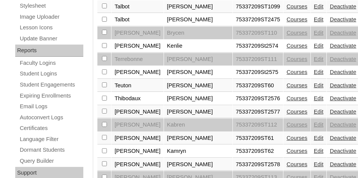
checkbox input "true"
click at [314, 161] on link "Edit" at bounding box center [319, 164] width 10 height 6
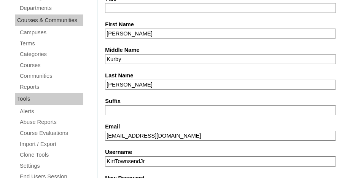
scroll to position [190, 0]
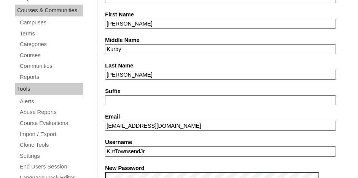
click at [172, 146] on input "KirtTownsendJr" at bounding box center [220, 151] width 231 height 10
type input "K"
type input "kthowsend"
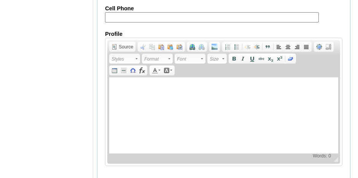
scroll to position [998, 0]
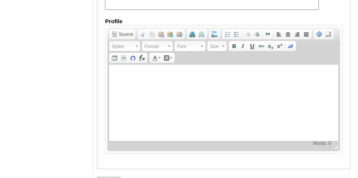
click at [113, 177] on input "Submit" at bounding box center [109, 181] width 24 height 8
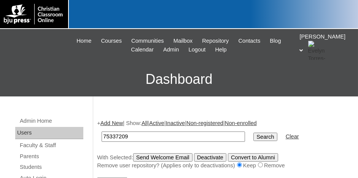
type input "75337209"
click at [254, 138] on input "Search" at bounding box center [266, 136] width 24 height 8
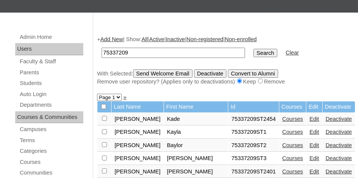
scroll to position [114, 0]
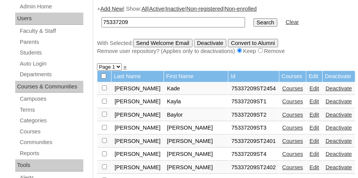
click at [118, 65] on select "Page 1 Page 2 Page 3 Page 4 Page 5" at bounding box center [109, 66] width 25 height 7
select select "admin_students.php?q=75337209&submit=Search&page=5"
click at [97, 63] on select "Page 1 Page 2 Page 3 Page 4 Page 5" at bounding box center [109, 66] width 25 height 7
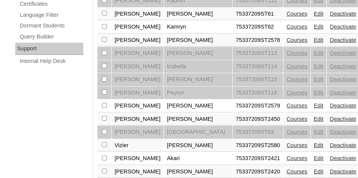
scroll to position [533, 0]
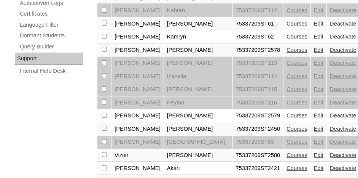
checkbox input "true"
click at [314, 112] on link "Edit" at bounding box center [319, 115] width 10 height 6
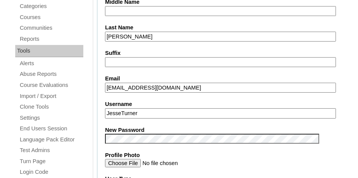
scroll to position [266, 0]
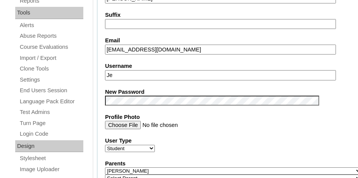
type input "J"
type input "jturner"
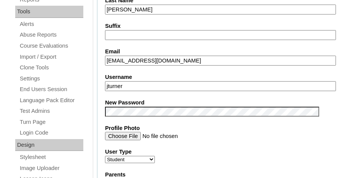
scroll to position [266, 0]
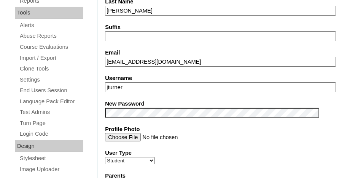
drag, startPoint x: 137, startPoint y: 83, endPoint x: 153, endPoint y: 86, distance: 16.3
type input "j"
type input "jesseturner"
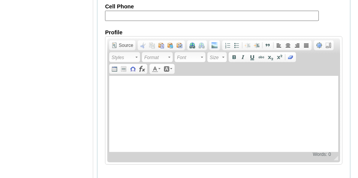
scroll to position [1024, 0]
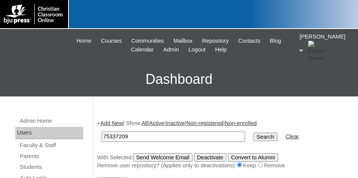
type input "75337209"
click at [254, 135] on input "Search" at bounding box center [266, 136] width 24 height 8
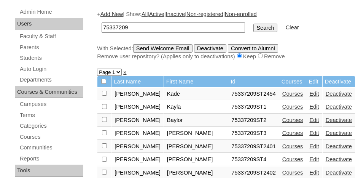
scroll to position [114, 0]
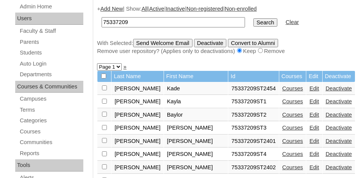
click at [118, 65] on select "Page 1 Page 2 Page 3 Page 4 Page 5" at bounding box center [109, 66] width 25 height 7
select select "admin_students.php?q=75337209&submit=Search&page=5"
click at [97, 63] on select "Page 1 Page 2 Page 3 Page 4 Page 5" at bounding box center [109, 66] width 25 height 7
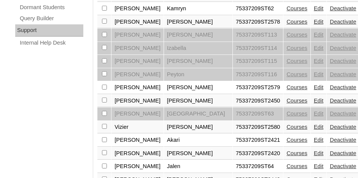
scroll to position [571, 0]
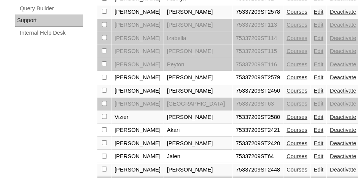
checkbox input "true"
click at [314, 114] on link "Edit" at bounding box center [319, 117] width 10 height 6
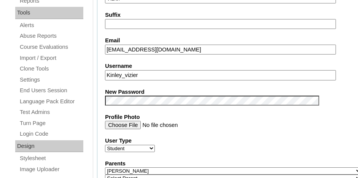
scroll to position [228, 0]
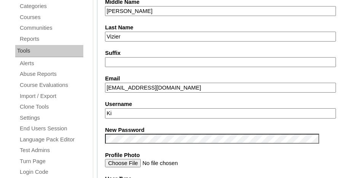
type input "K"
type input "kvizier"
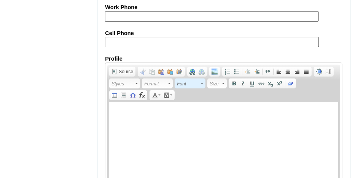
scroll to position [998, 0]
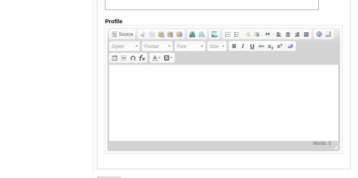
click at [103, 177] on input "Submit" at bounding box center [109, 181] width 24 height 8
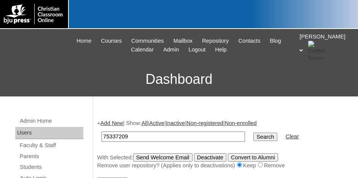
type input "75337209"
click at [254, 134] on input "Search" at bounding box center [266, 136] width 24 height 8
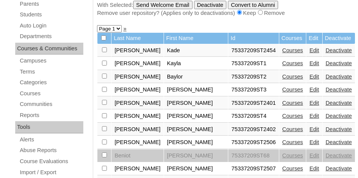
scroll to position [190, 0]
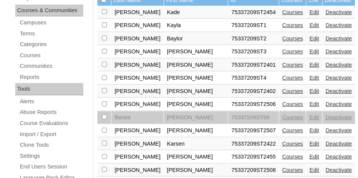
click at [103, 14] on input "checkbox" at bounding box center [104, 11] width 5 height 5
checkbox input "true"
click at [309, 101] on link "Edit" at bounding box center [314, 104] width 10 height 6
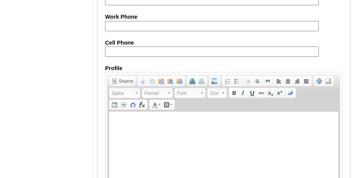
scroll to position [998, 0]
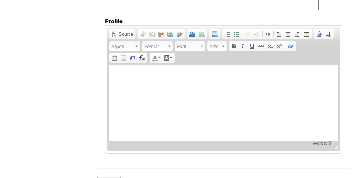
click at [107, 177] on input "Submit" at bounding box center [109, 181] width 24 height 8
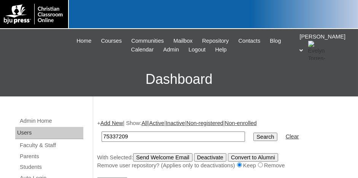
type input "75337209"
click at [254, 138] on input "Search" at bounding box center [266, 136] width 24 height 8
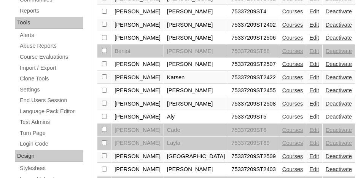
scroll to position [266, 0]
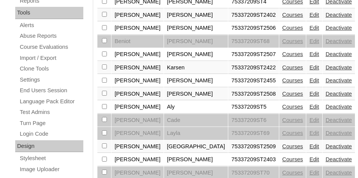
checkbox input "true"
click at [309, 143] on link "Edit" at bounding box center [314, 146] width 10 height 6
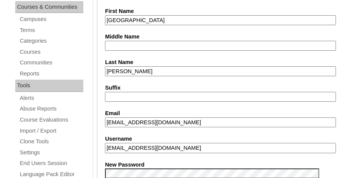
scroll to position [228, 0]
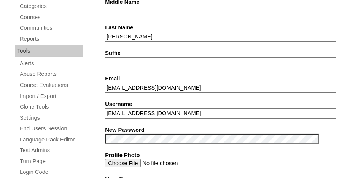
click at [233, 108] on input "[EMAIL_ADDRESS][DOMAIN_NAME]" at bounding box center [220, 113] width 231 height 10
type input "m"
type input "mbilliot"
click at [230, 102] on label "Username" at bounding box center [233, 104] width 257 height 8
click at [230, 108] on input "mbilliot" at bounding box center [220, 113] width 231 height 10
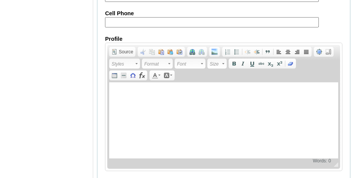
scroll to position [998, 0]
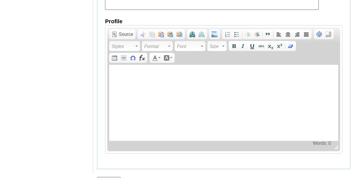
click at [109, 177] on input "Submit" at bounding box center [109, 181] width 24 height 8
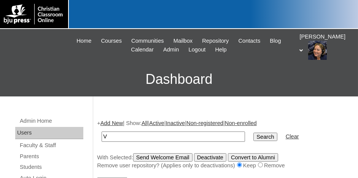
type input "V"
click at [254, 134] on input "Search" at bounding box center [266, 136] width 24 height 8
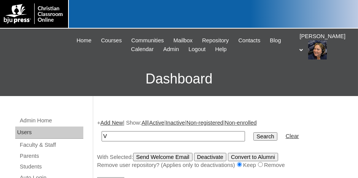
scroll to position [38, 0]
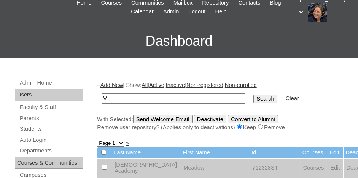
click at [177, 95] on input "V" at bounding box center [174, 98] width 144 height 10
type input "75337209"
click at [254, 97] on input "Search" at bounding box center [266, 98] width 24 height 8
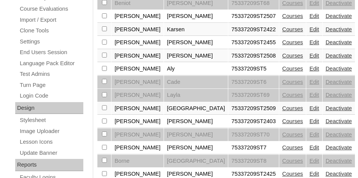
scroll to position [343, 0]
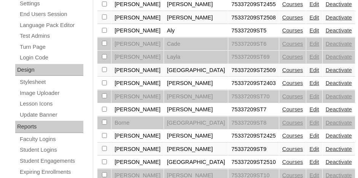
checkbox input "false"
checkbox input "true"
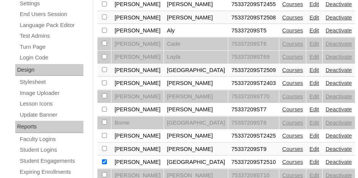
click at [309, 159] on link "Edit" at bounding box center [314, 162] width 10 height 6
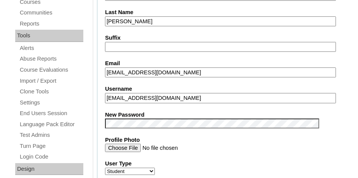
scroll to position [228, 0]
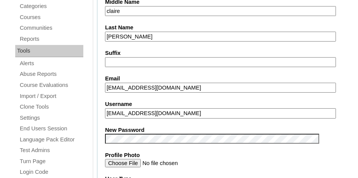
click at [210, 110] on input "[EMAIL_ADDRESS][DOMAIN_NAME]" at bounding box center [220, 113] width 231 height 10
type input "m"
type input "mboudreaux"
click at [246, 75] on label "Email" at bounding box center [233, 79] width 257 height 8
click at [246, 83] on input "[EMAIL_ADDRESS][DOMAIN_NAME]" at bounding box center [220, 88] width 231 height 10
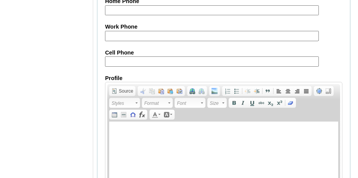
scroll to position [998, 0]
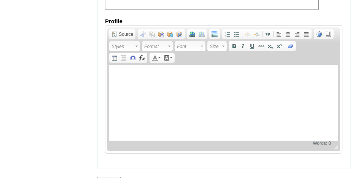
click at [116, 177] on input "Submit" at bounding box center [109, 181] width 24 height 8
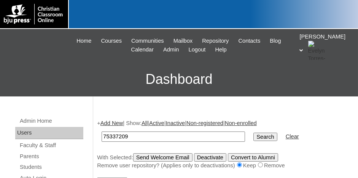
type input "75337209"
click at [254, 137] on input "Search" at bounding box center [266, 136] width 24 height 8
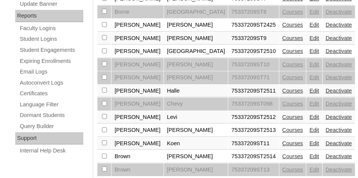
scroll to position [457, 0]
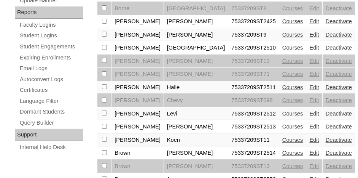
checkbox input "true"
click at [309, 84] on link "Edit" at bounding box center [314, 87] width 10 height 6
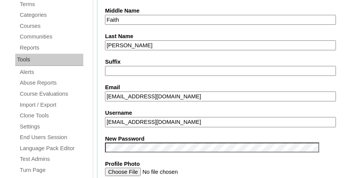
scroll to position [228, 0]
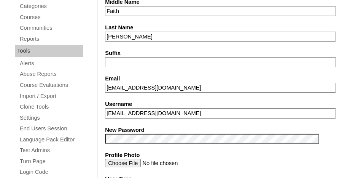
click at [205, 110] on input "hallebourg@covenantlionshouma.com" at bounding box center [220, 113] width 231 height 10
type input "h"
type input "hbourg"
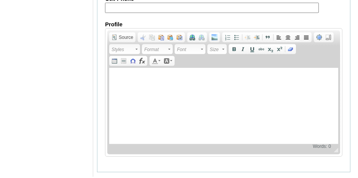
scroll to position [998, 0]
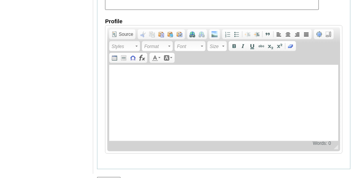
click at [114, 177] on input "Submit" at bounding box center [109, 181] width 24 height 8
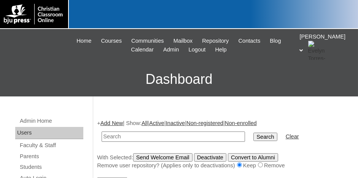
click at [125, 134] on input "text" at bounding box center [174, 136] width 144 height 10
type input "75337209"
click at [254, 136] on input "Search" at bounding box center [266, 136] width 24 height 8
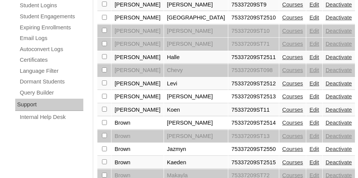
scroll to position [495, 0]
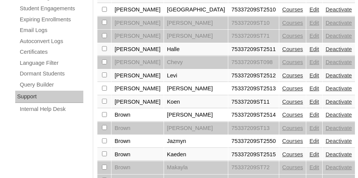
click at [107, 148] on td at bounding box center [104, 154] width 14 height 13
checkbox input "true"
click at [309, 151] on link "Edit" at bounding box center [314, 154] width 10 height 6
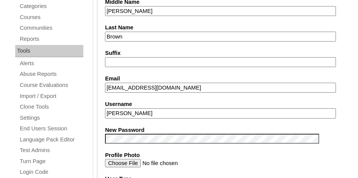
scroll to position [228, 0]
click at [147, 110] on input "Kaeden Brown" at bounding box center [220, 113] width 231 height 10
type input "K"
type input "kbrown"
click at [174, 75] on label "Email" at bounding box center [233, 79] width 257 height 8
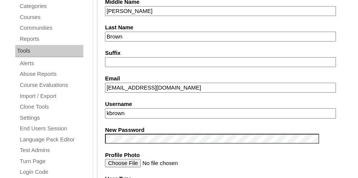
click at [174, 83] on input "kbrown@covenantlionshouma.com" at bounding box center [220, 88] width 231 height 10
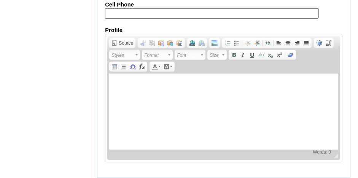
scroll to position [998, 0]
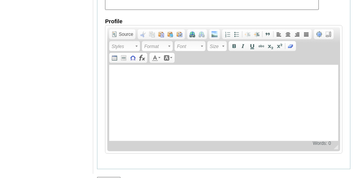
click at [108, 177] on input "Submit" at bounding box center [109, 181] width 24 height 8
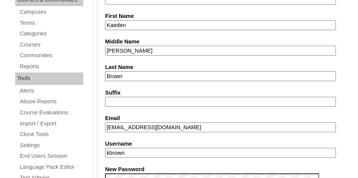
scroll to position [228, 0]
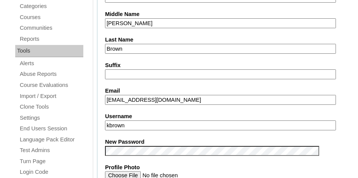
click at [135, 123] on input "kbrown" at bounding box center [220, 125] width 231 height 10
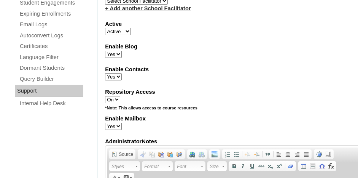
scroll to position [571, 0]
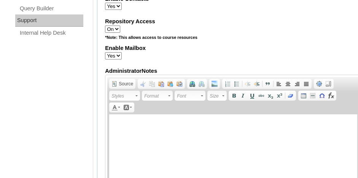
type input "kadenbrown"
click at [86, 113] on div "Admin Home Users Faculty & Staff Parents Students Auto Login Departments Course…" at bounding box center [51, 76] width 86 height 1102
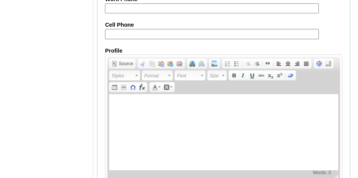
scroll to position [1024, 0]
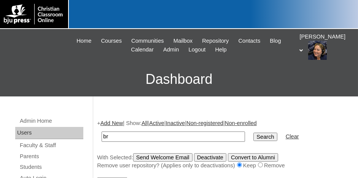
type input "b"
type input "75337209"
click at [254, 137] on input "Search" at bounding box center [266, 136] width 24 height 8
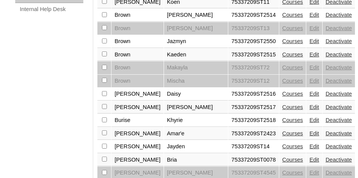
scroll to position [609, 0]
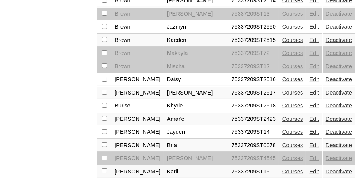
checkbox input "true"
click at [309, 76] on link "Edit" at bounding box center [314, 79] width 10 height 6
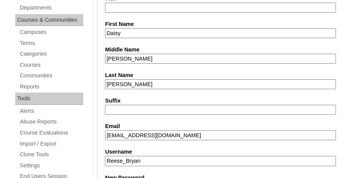
scroll to position [190, 0]
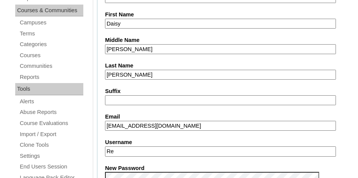
type input "R"
type input "daisybryan"
click at [150, 166] on label "New Password" at bounding box center [233, 168] width 257 height 8
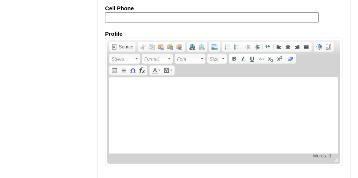
scroll to position [998, 0]
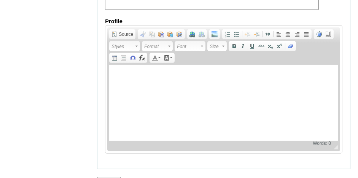
click at [118, 177] on input "Submit" at bounding box center [109, 181] width 24 height 8
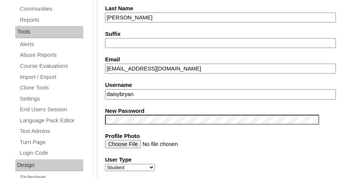
scroll to position [237, 0]
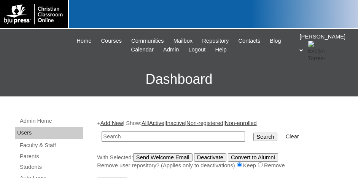
click at [140, 136] on input "text" at bounding box center [174, 136] width 144 height 10
paste input "brynnbrown@covenantlionshouma.com"
type input "b"
type input "75337209"
click at [254, 137] on input "Search" at bounding box center [266, 136] width 24 height 8
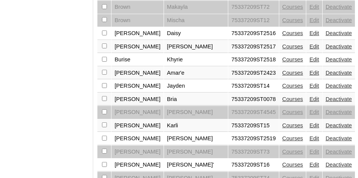
scroll to position [678, 0]
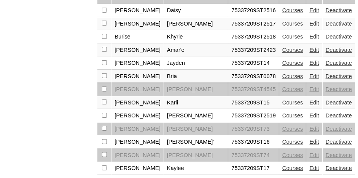
checkbox input "true"
click at [309, 112] on link "Edit" at bounding box center [314, 115] width 10 height 6
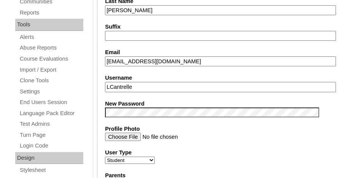
scroll to position [228, 0]
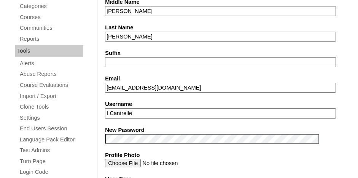
click at [153, 110] on input "LCantrelle" at bounding box center [220, 113] width 231 height 10
type input "L"
type input "lucascamtrell"
click at [164, 111] on input "lucascamtrell" at bounding box center [220, 113] width 231 height 10
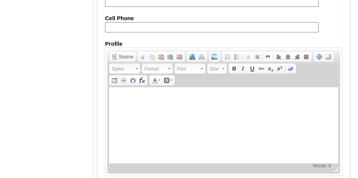
scroll to position [998, 0]
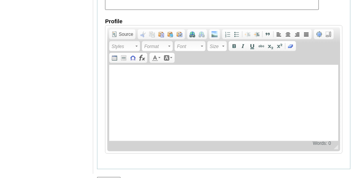
click at [114, 177] on input "Submit" at bounding box center [109, 181] width 24 height 8
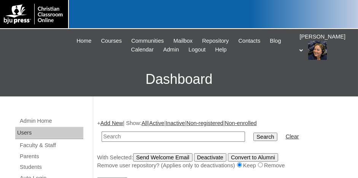
click at [148, 136] on input "text" at bounding box center [174, 136] width 144 height 10
paste input "75337209ST2404"
type input "75337209ST2404"
click at [254, 135] on input "Search" at bounding box center [266, 136] width 24 height 8
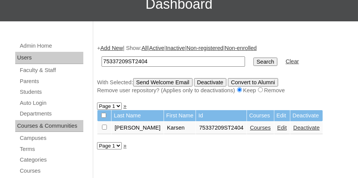
scroll to position [76, 0]
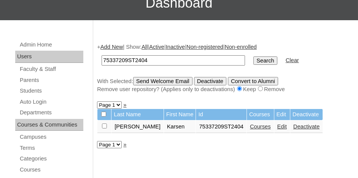
click at [103, 124] on input "checkbox" at bounding box center [104, 125] width 5 height 5
checkbox input "true"
click at [250, 126] on link "Courses" at bounding box center [260, 126] width 21 height 6
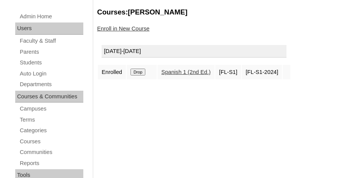
scroll to position [114, 0]
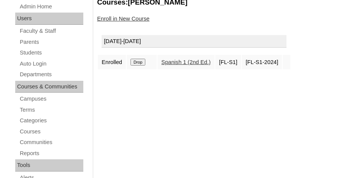
click at [124, 20] on link "Enroll in New Course" at bounding box center [123, 19] width 53 height 6
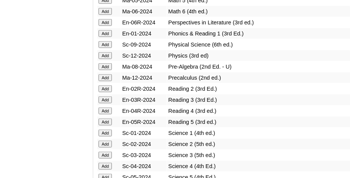
scroll to position [1941, 0]
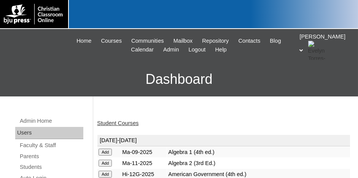
scroll to position [38, 0]
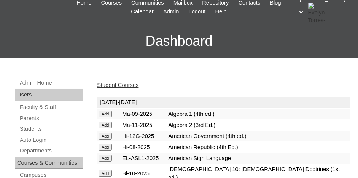
click at [121, 86] on link "Student Courses" at bounding box center [117, 85] width 41 height 6
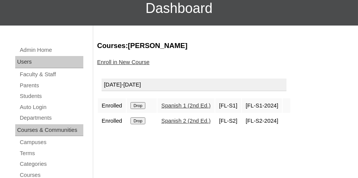
scroll to position [76, 0]
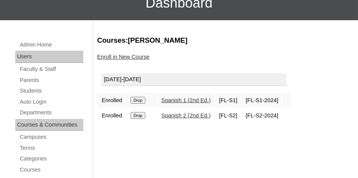
click at [134, 104] on input "Drop" at bounding box center [138, 100] width 15 height 7
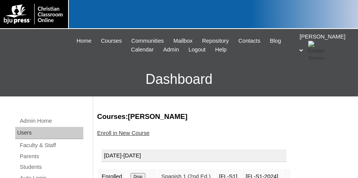
click at [118, 133] on link "Enroll in New Course" at bounding box center [123, 133] width 53 height 6
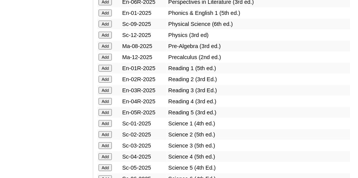
scroll to position [914, 0]
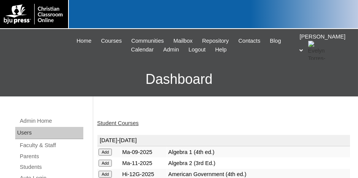
click at [130, 123] on link "Student Courses" at bounding box center [117, 123] width 41 height 6
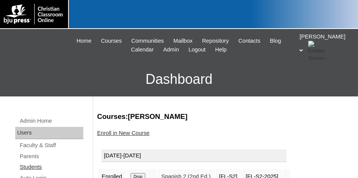
click at [30, 165] on link "Students" at bounding box center [51, 167] width 64 height 10
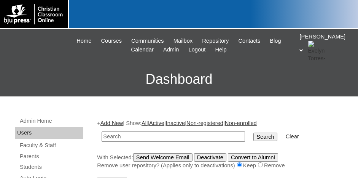
click at [132, 135] on input "text" at bounding box center [174, 136] width 144 height 10
type input "75337209"
click at [254, 132] on input "Search" at bounding box center [266, 136] width 24 height 8
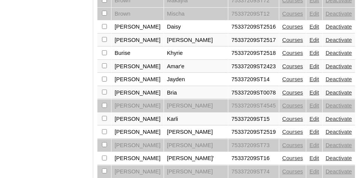
scroll to position [678, 0]
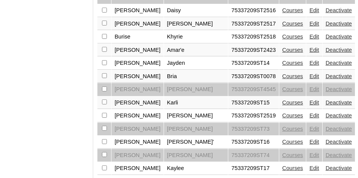
select select "admin_students.php?q=75337209&submit=Search&page=2"
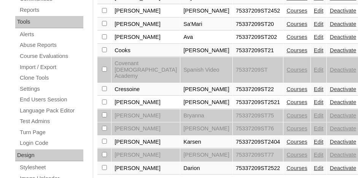
scroll to position [266, 0]
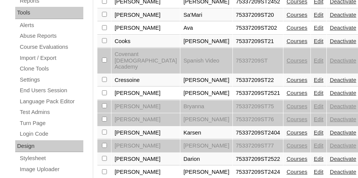
checkbox input "true"
click at [314, 90] on link "Edit" at bounding box center [319, 93] width 10 height 6
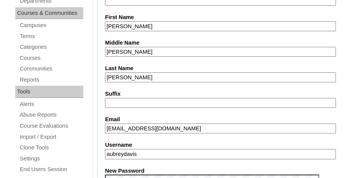
scroll to position [190, 0]
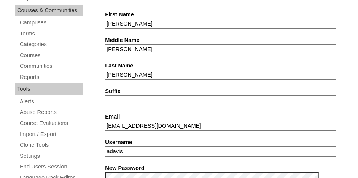
type input "adavis"
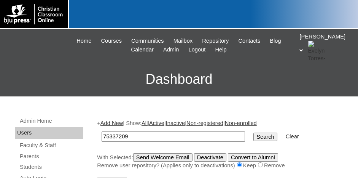
type input "75337209"
click at [254, 132] on input "Search" at bounding box center [266, 136] width 24 height 8
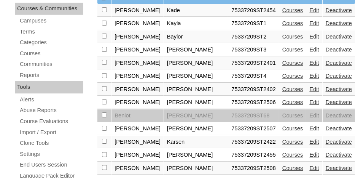
scroll to position [76, 0]
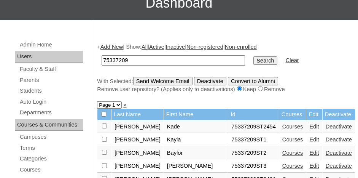
click at [120, 103] on select "Page 1 Page 2 Page 3 Page 4 Page 5" at bounding box center [109, 104] width 25 height 7
select select "admin_students.php?q=75337209&submit=Search&page=2"
click at [97, 101] on select "Page 1 Page 2 Page 3 Page 4 Page 5" at bounding box center [109, 104] width 25 height 7
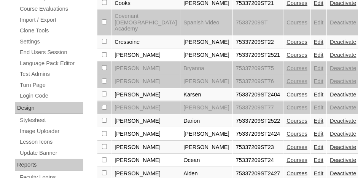
scroll to position [343, 0]
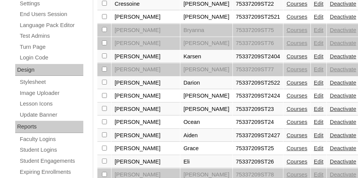
click at [101, 77] on td at bounding box center [104, 83] width 14 height 13
checkbox input "true"
click at [314, 80] on link "Edit" at bounding box center [319, 83] width 10 height 6
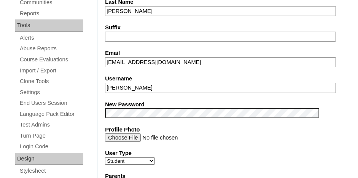
scroll to position [228, 0]
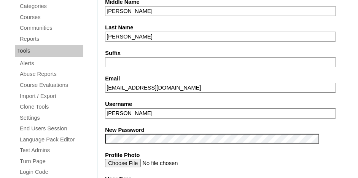
click at [159, 110] on input "[PERSON_NAME]" at bounding box center [220, 113] width 231 height 10
type input "D"
type input "ddarion"
click at [209, 57] on input "Suffix" at bounding box center [220, 62] width 231 height 10
click at [331, 78] on label "Email" at bounding box center [233, 79] width 257 height 8
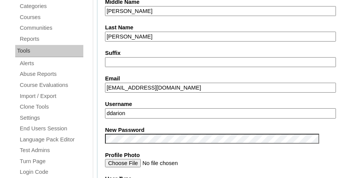
click at [331, 83] on input "[EMAIL_ADDRESS][DOMAIN_NAME]" at bounding box center [220, 88] width 231 height 10
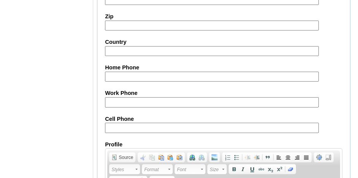
scroll to position [998, 0]
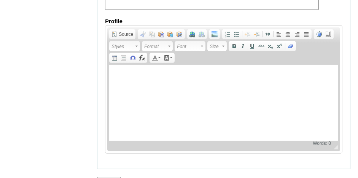
click at [109, 177] on input "Submit" at bounding box center [109, 181] width 24 height 8
